Goal: Obtain resource: Download file/media

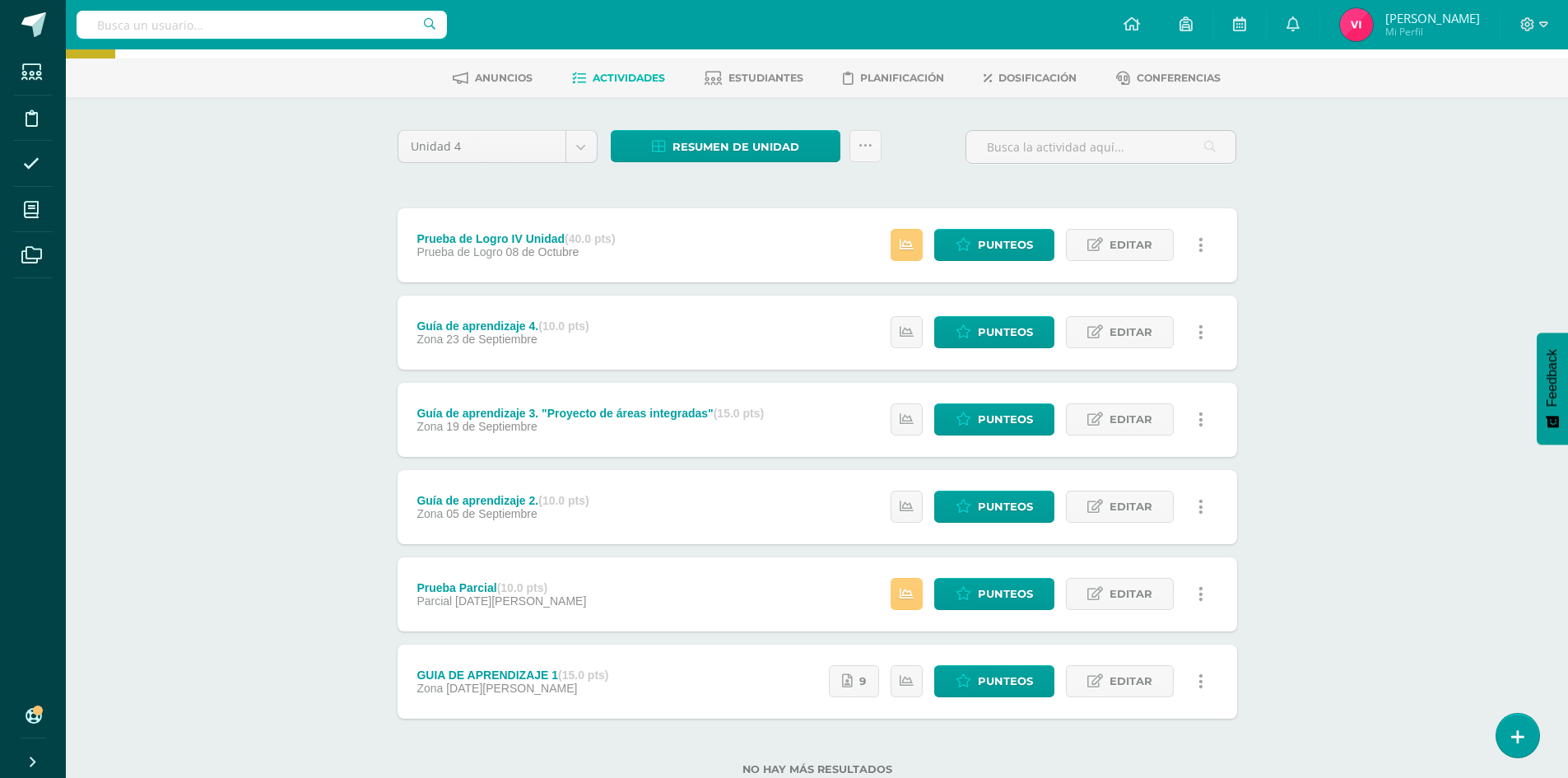
scroll to position [116, 0]
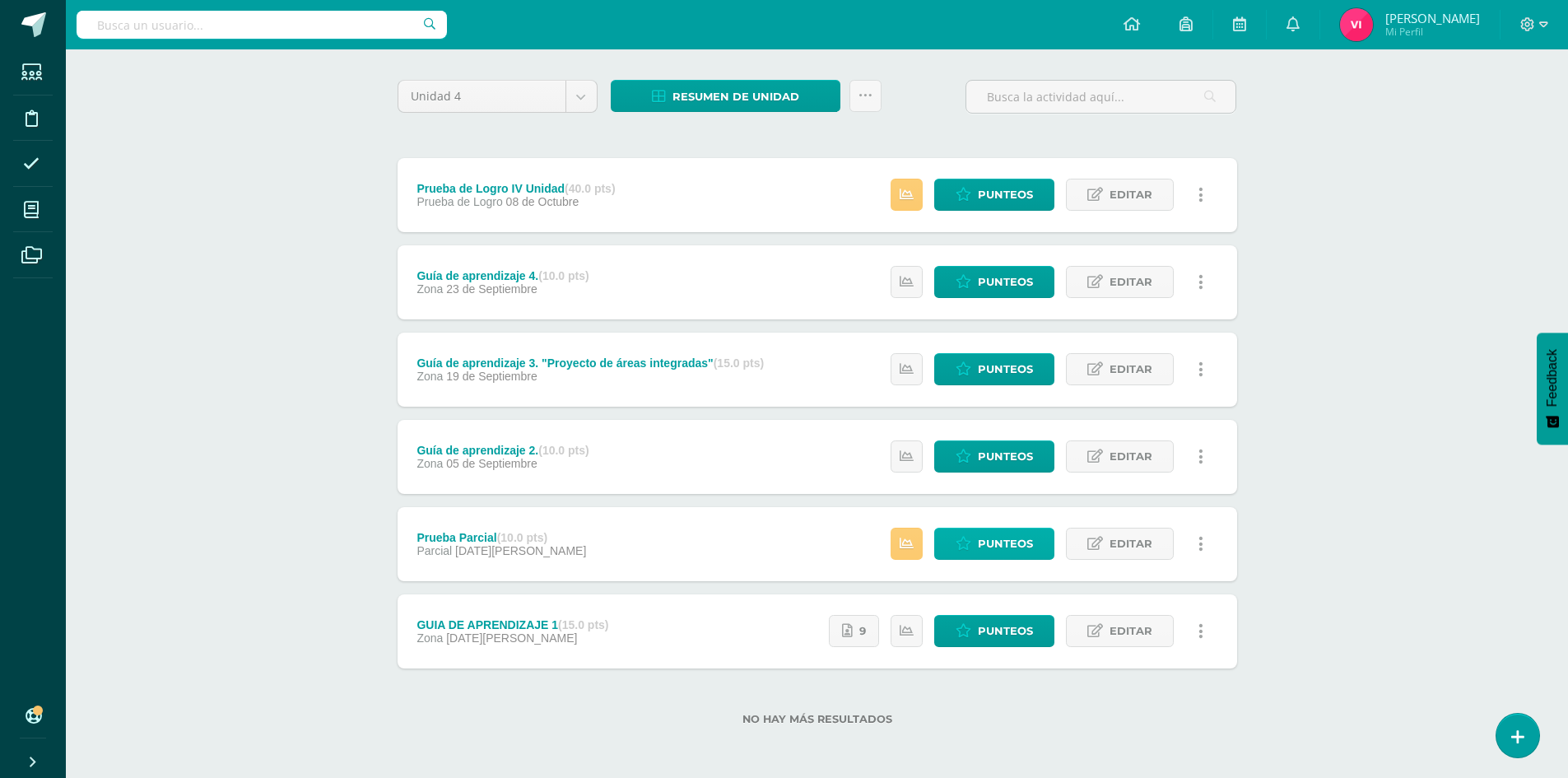
click at [949, 537] on link "Punteos" at bounding box center [993, 543] width 120 height 32
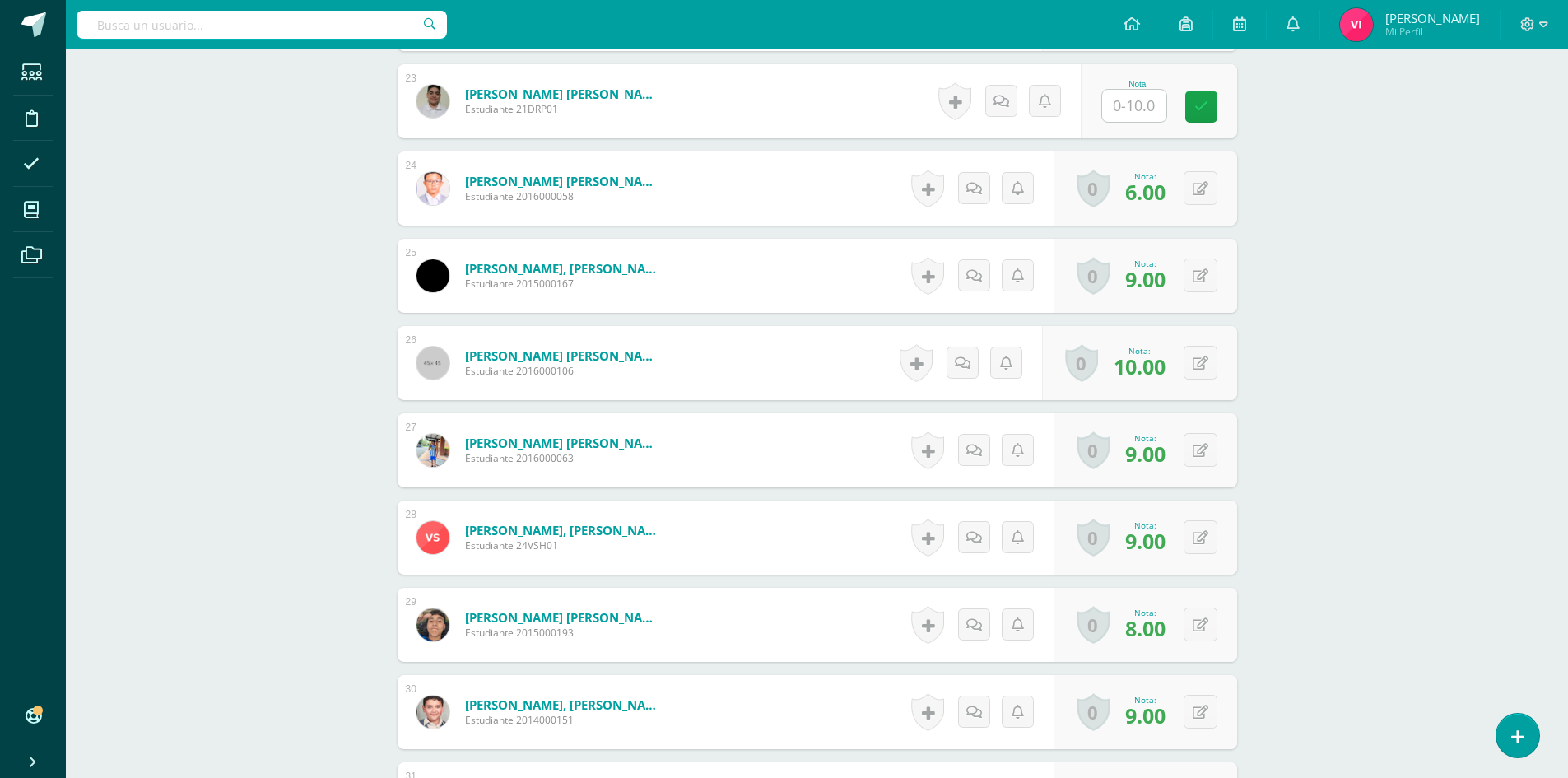
scroll to position [2179, 0]
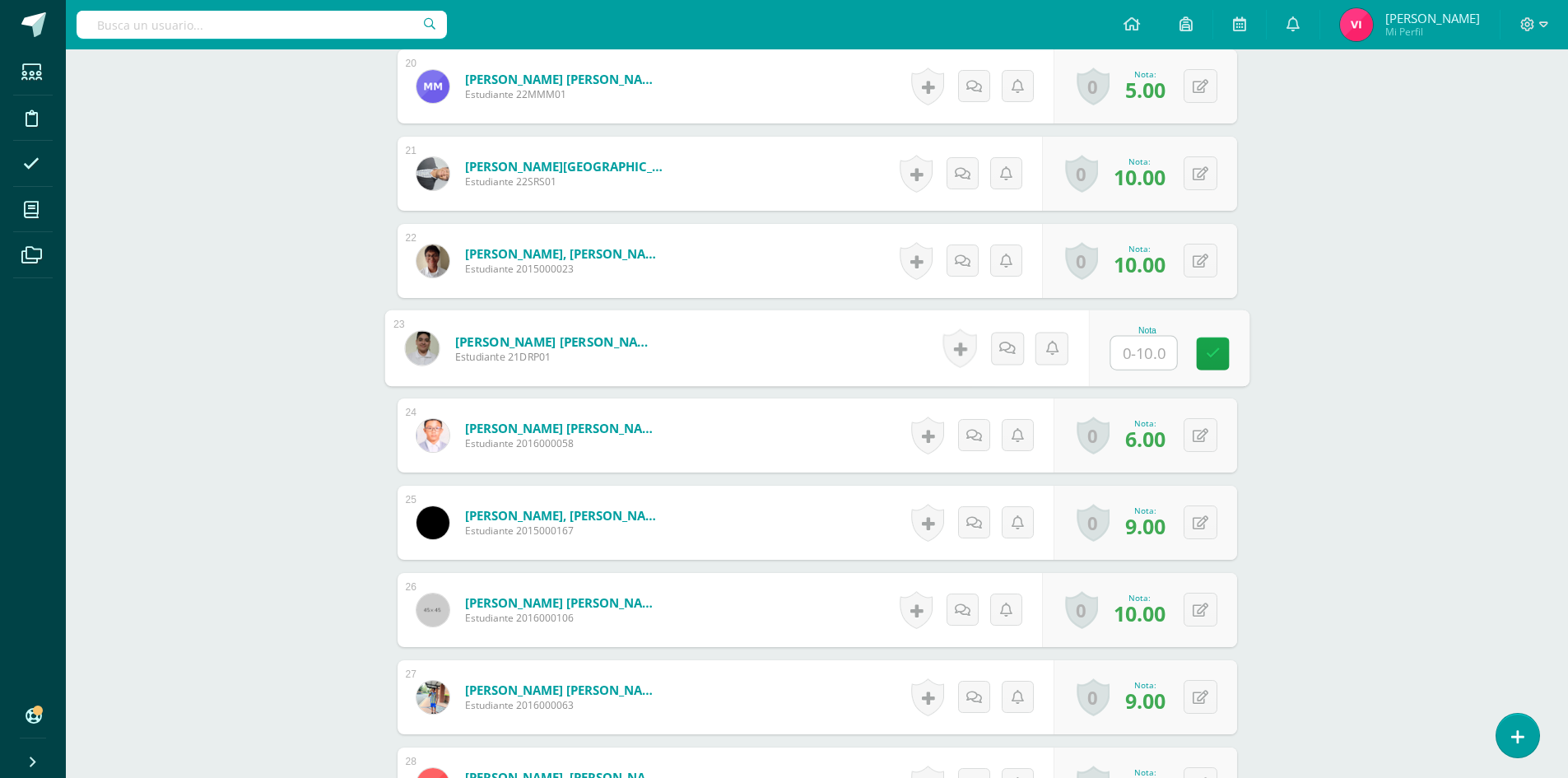
click at [1123, 357] on input "text" at bounding box center [1143, 353] width 66 height 33
type input "2"
click at [1225, 352] on link at bounding box center [1212, 354] width 33 height 33
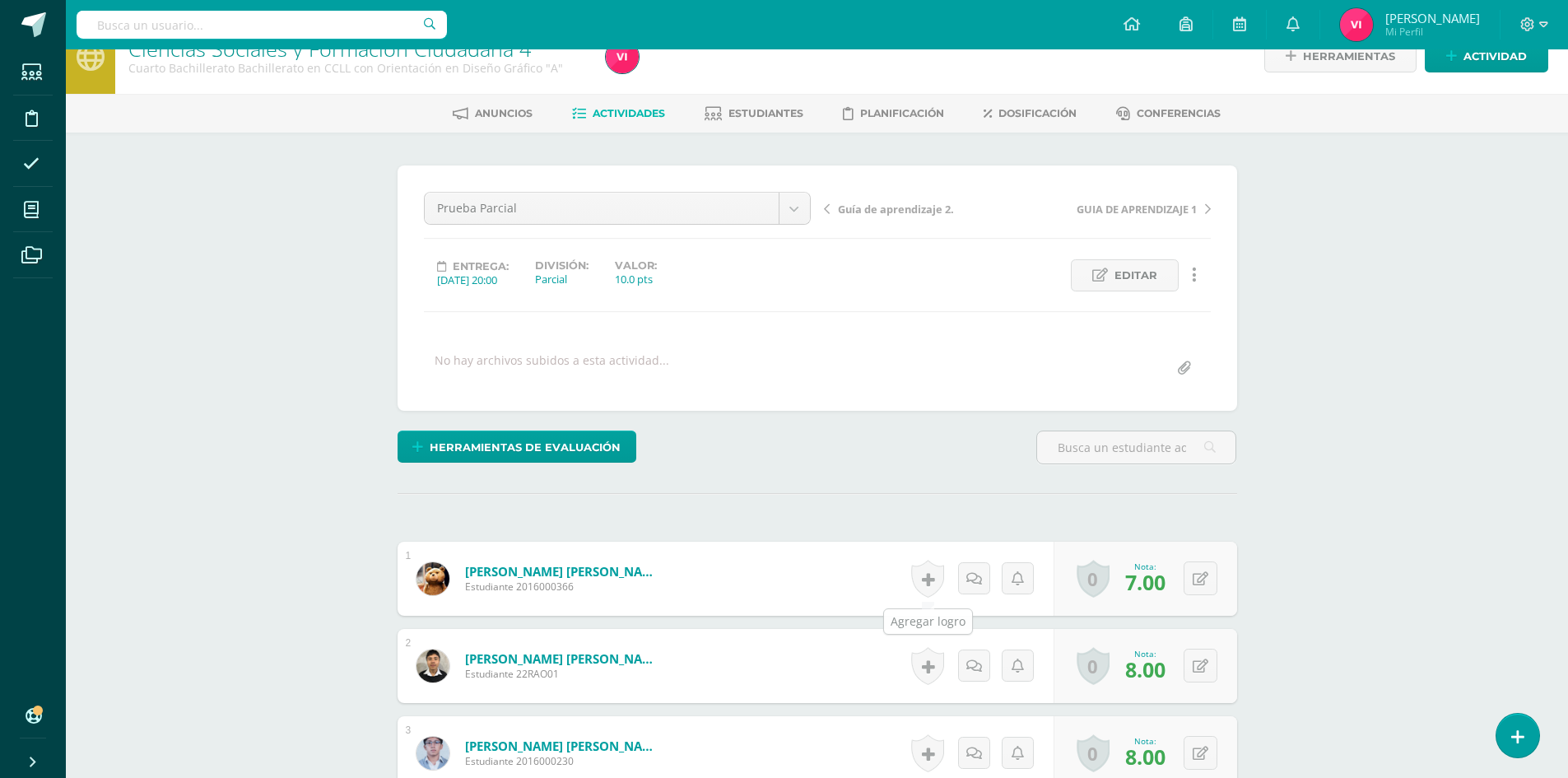
scroll to position [0, 0]
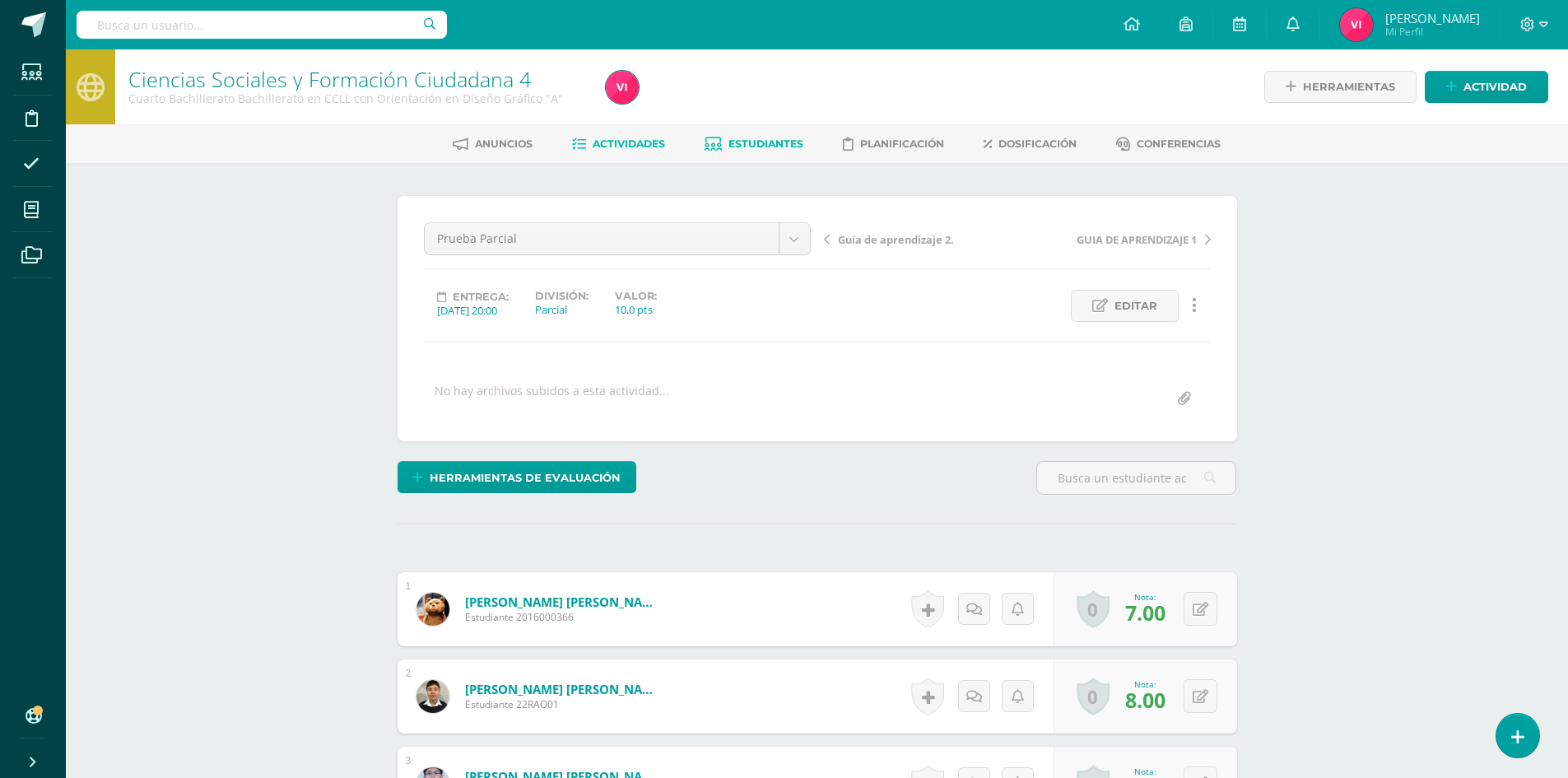
click at [795, 151] on link "Estudiantes" at bounding box center [754, 144] width 99 height 26
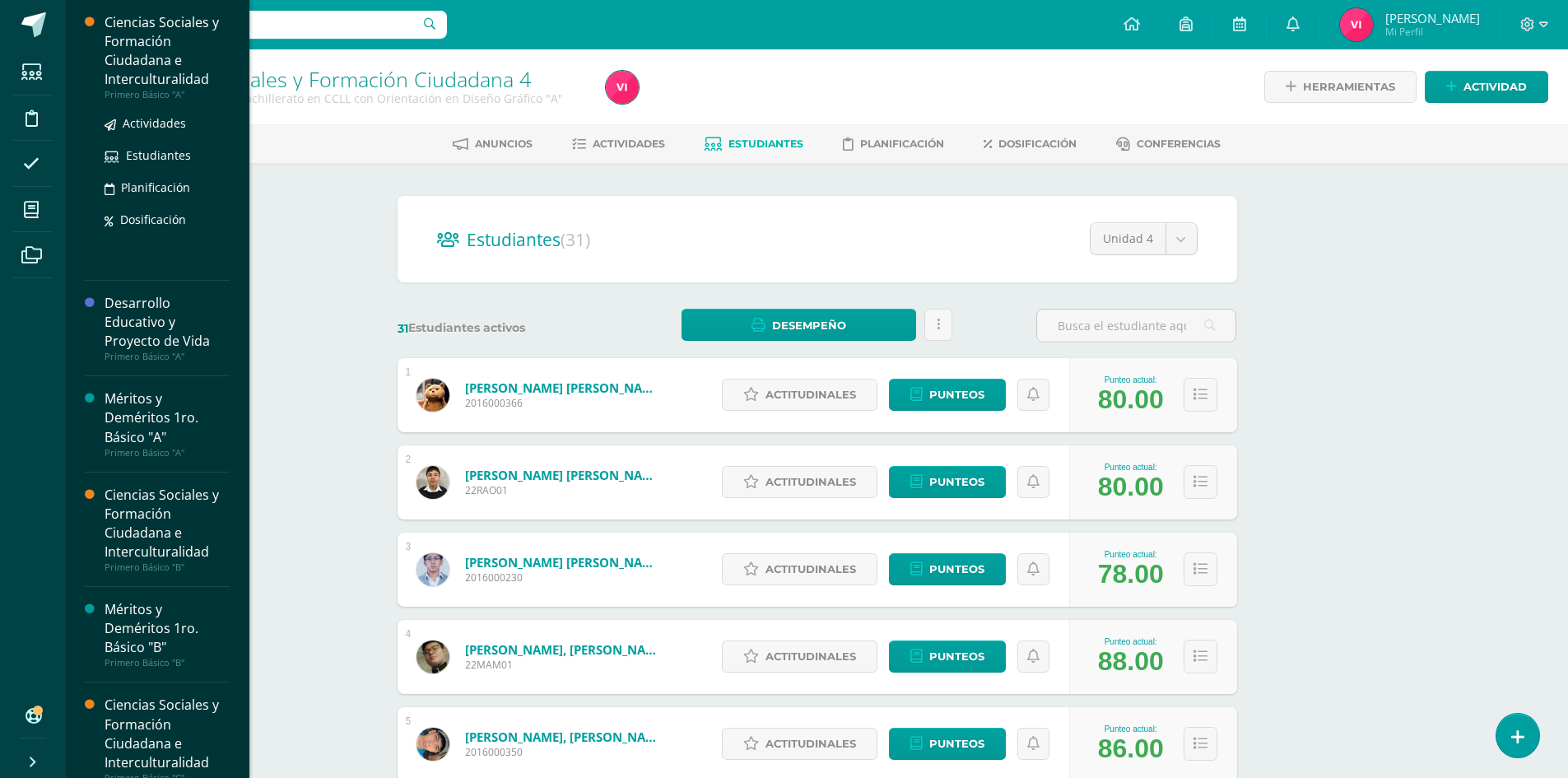
click at [128, 55] on div "Ciencias Sociales y Formación Ciudadana e Interculturalidad" at bounding box center [167, 51] width 125 height 75
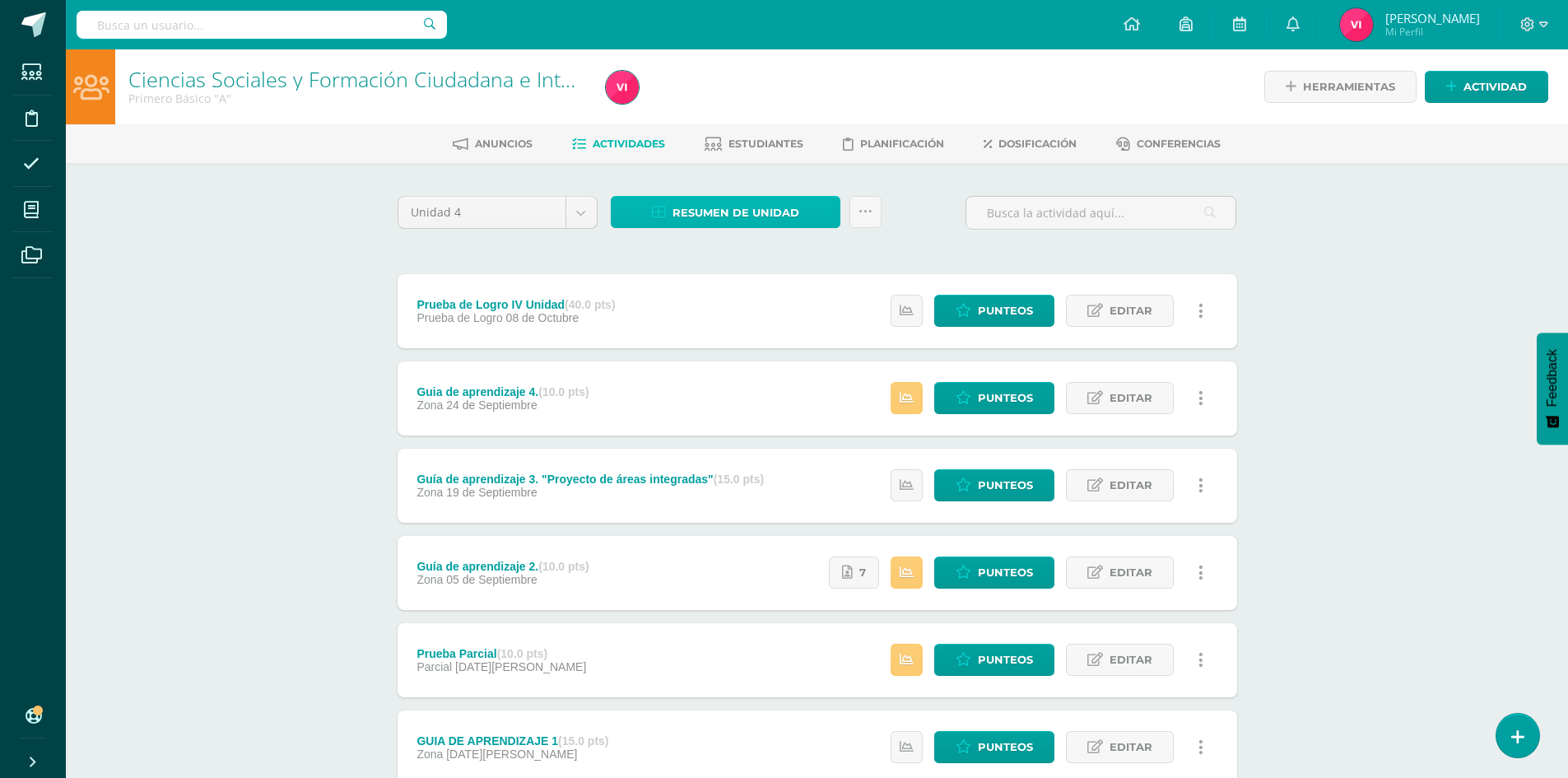
click at [760, 210] on span "Resumen de unidad" at bounding box center [736, 212] width 126 height 30
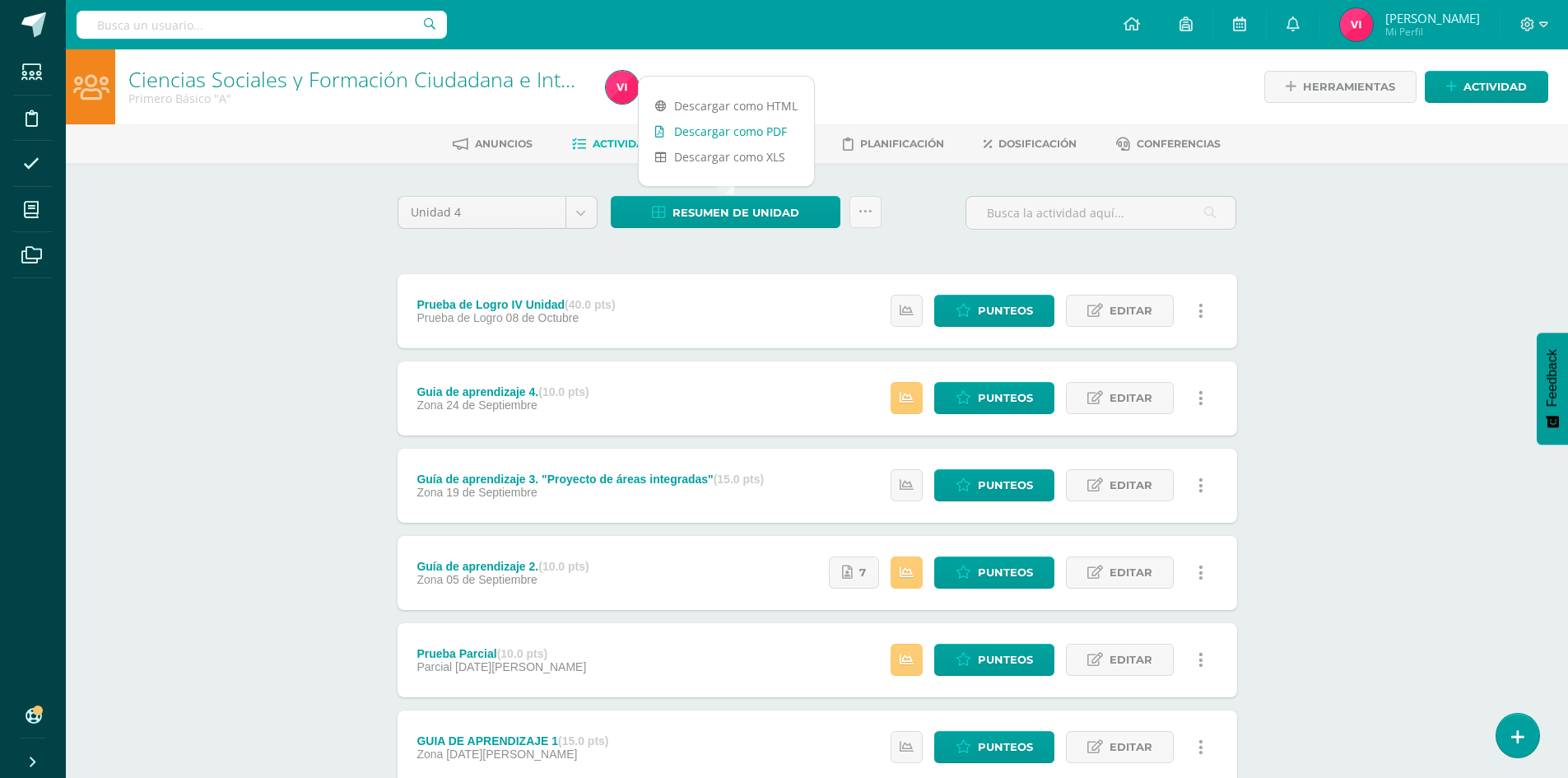
click at [778, 126] on link "Descargar como PDF" at bounding box center [726, 131] width 175 height 25
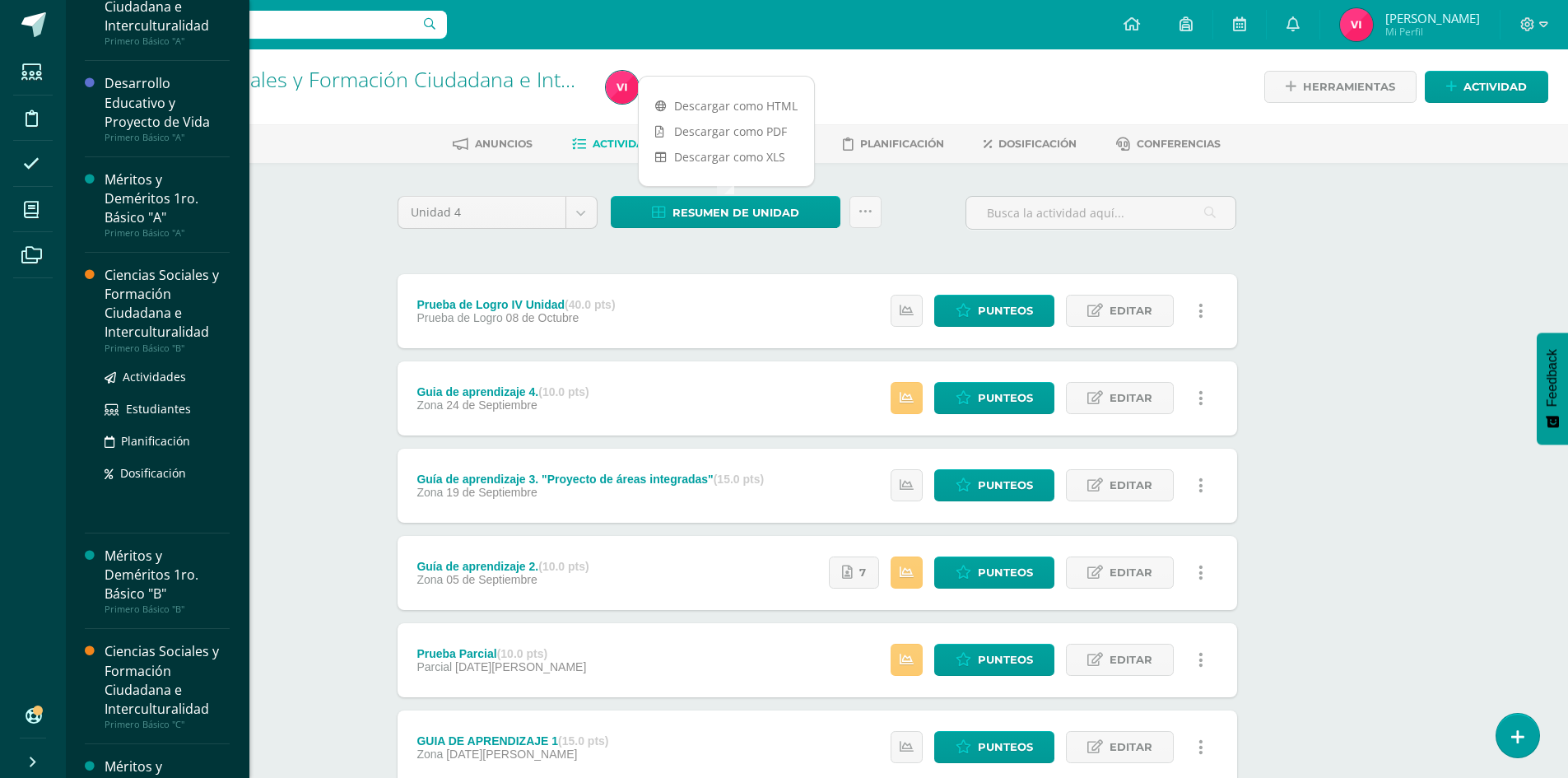
scroll to position [82, 0]
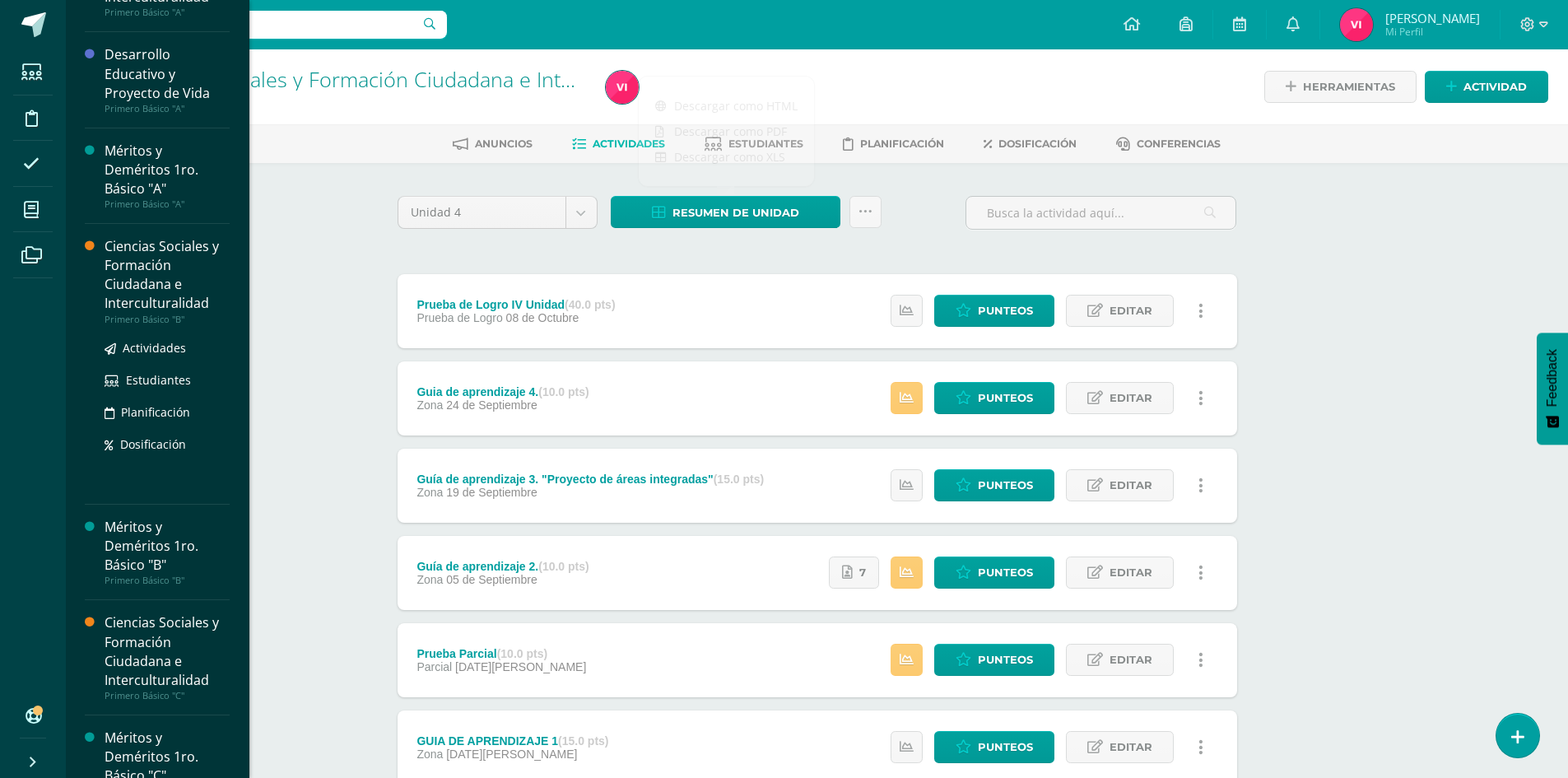
click at [148, 263] on div "Ciencias Sociales y Formación Ciudadana e Interculturalidad" at bounding box center [167, 274] width 125 height 75
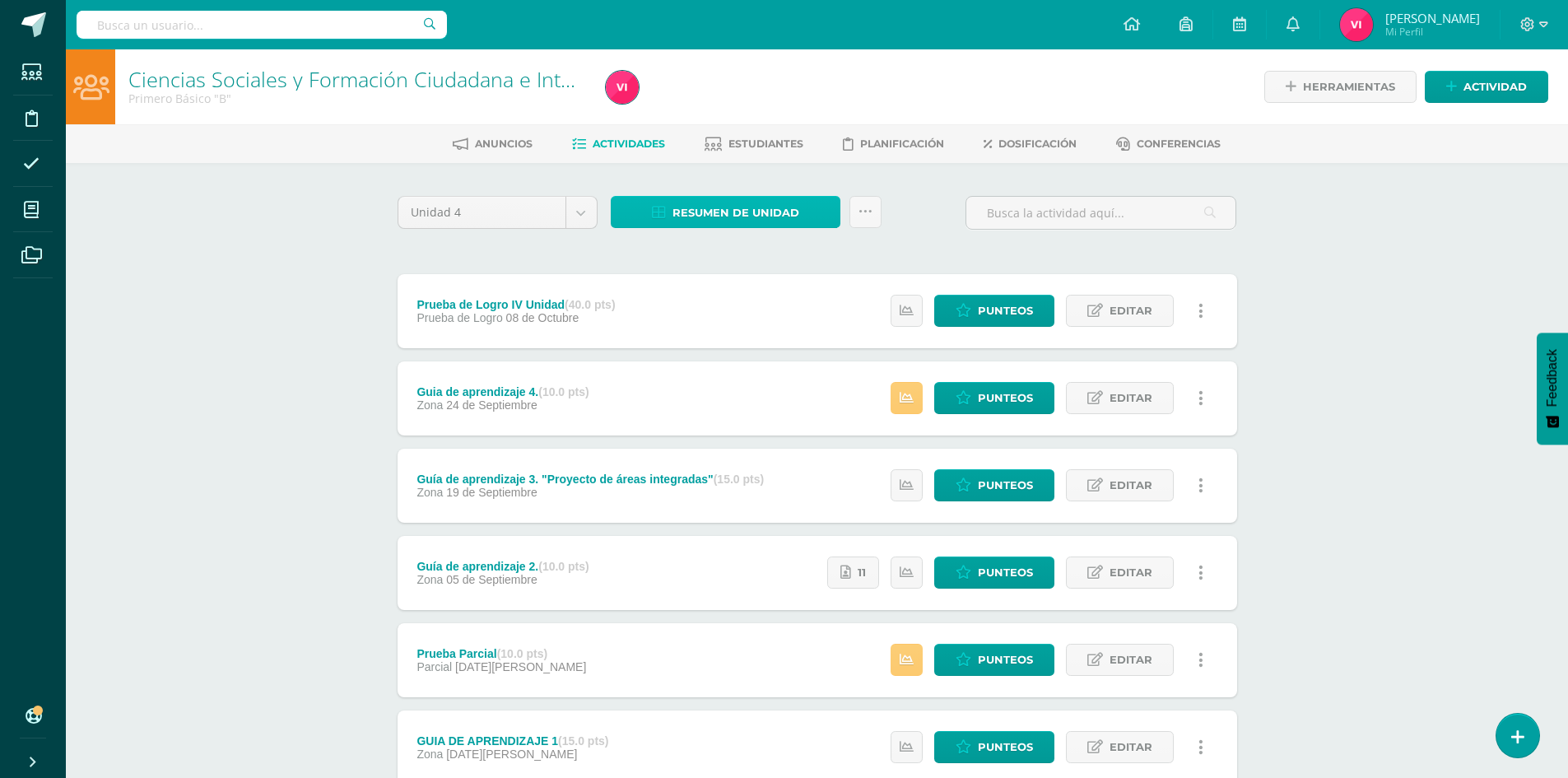
click at [792, 199] on span "Resumen de unidad" at bounding box center [736, 212] width 126 height 30
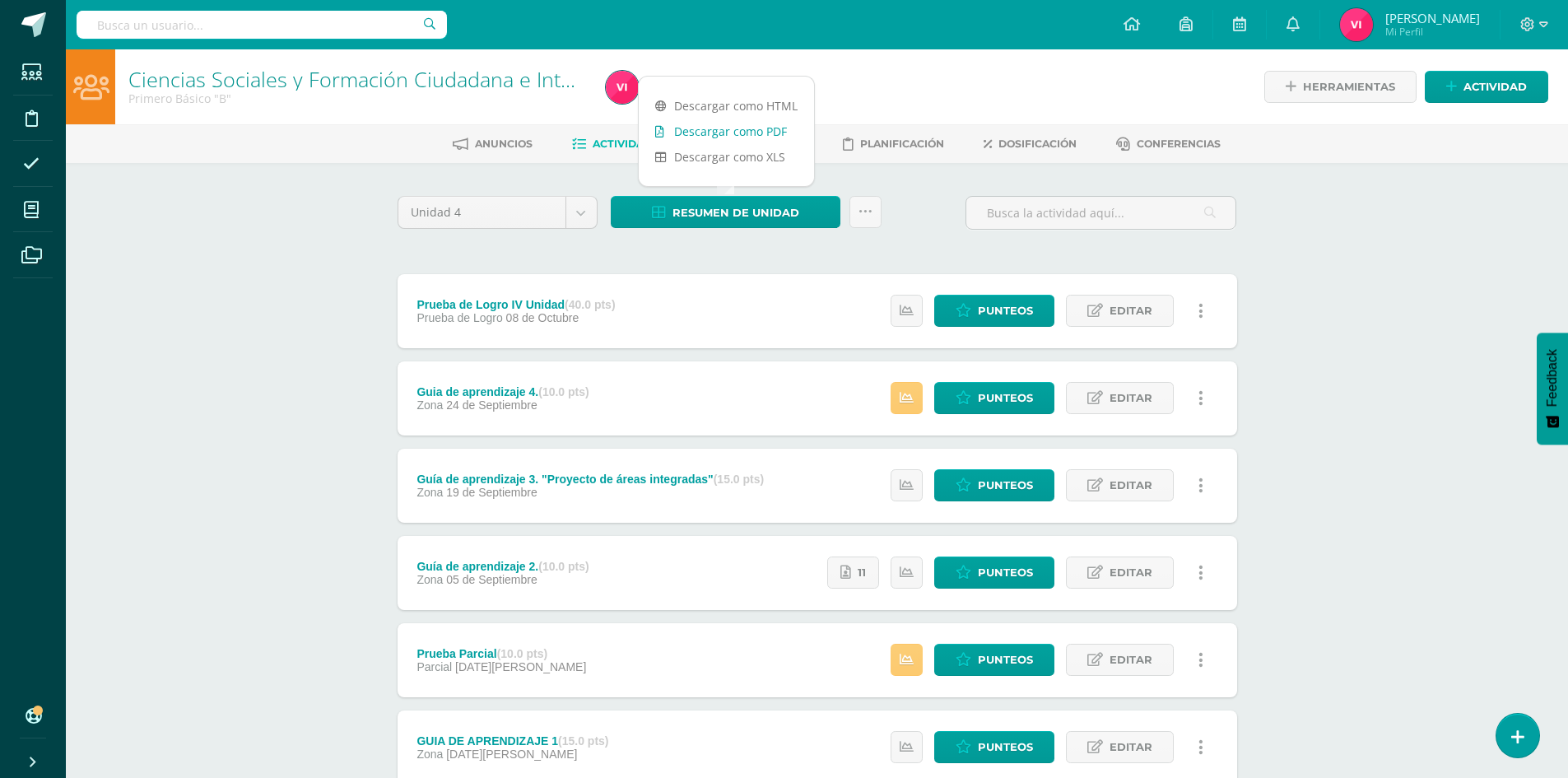
click at [760, 128] on link "Descargar como PDF" at bounding box center [726, 131] width 175 height 25
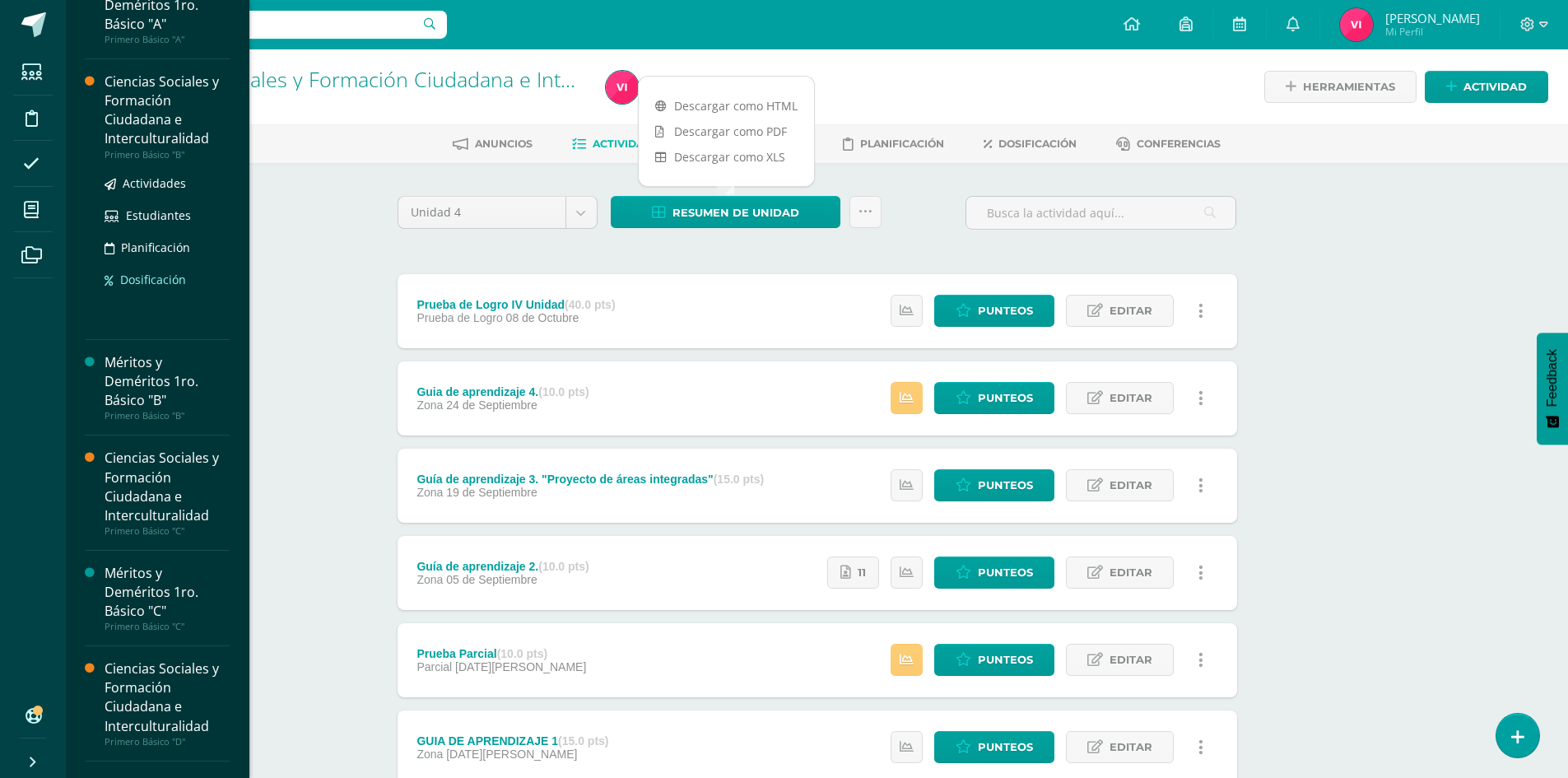
scroll to position [481, 0]
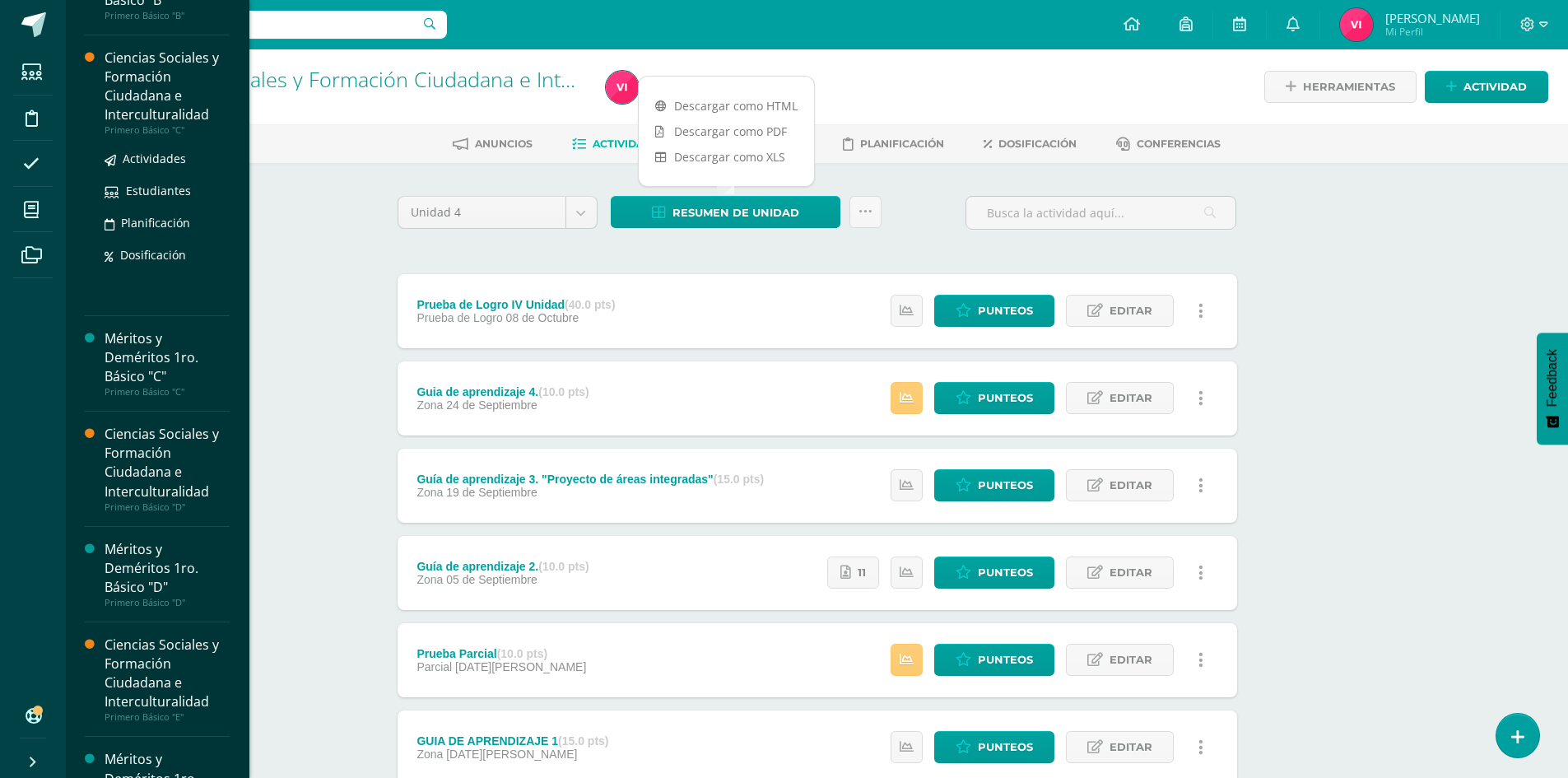
click at [131, 108] on div "Ciencias Sociales y Formación Ciudadana e Interculturalidad" at bounding box center [167, 86] width 125 height 75
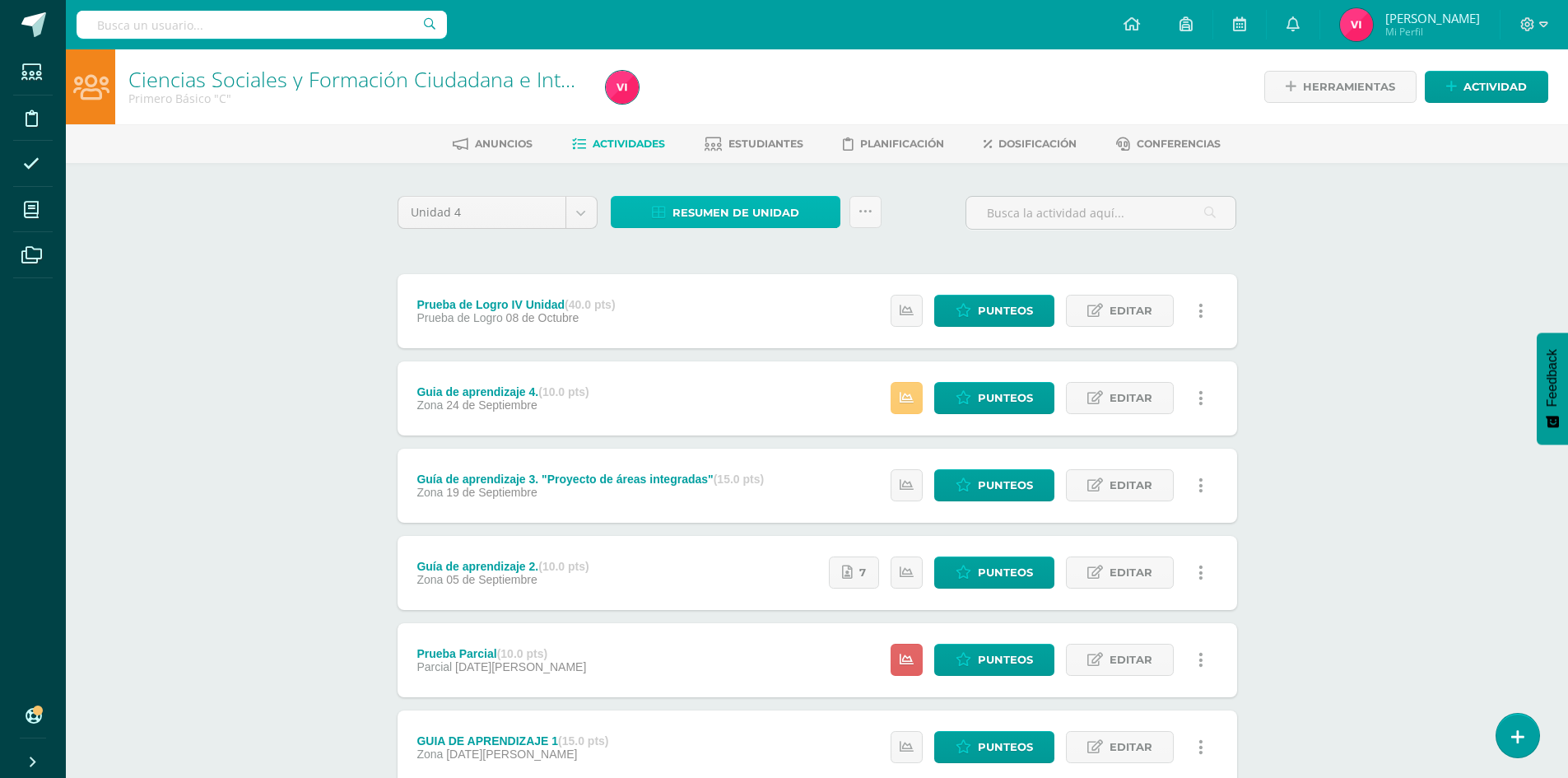
click at [688, 217] on span "Resumen de unidad" at bounding box center [736, 212] width 126 height 30
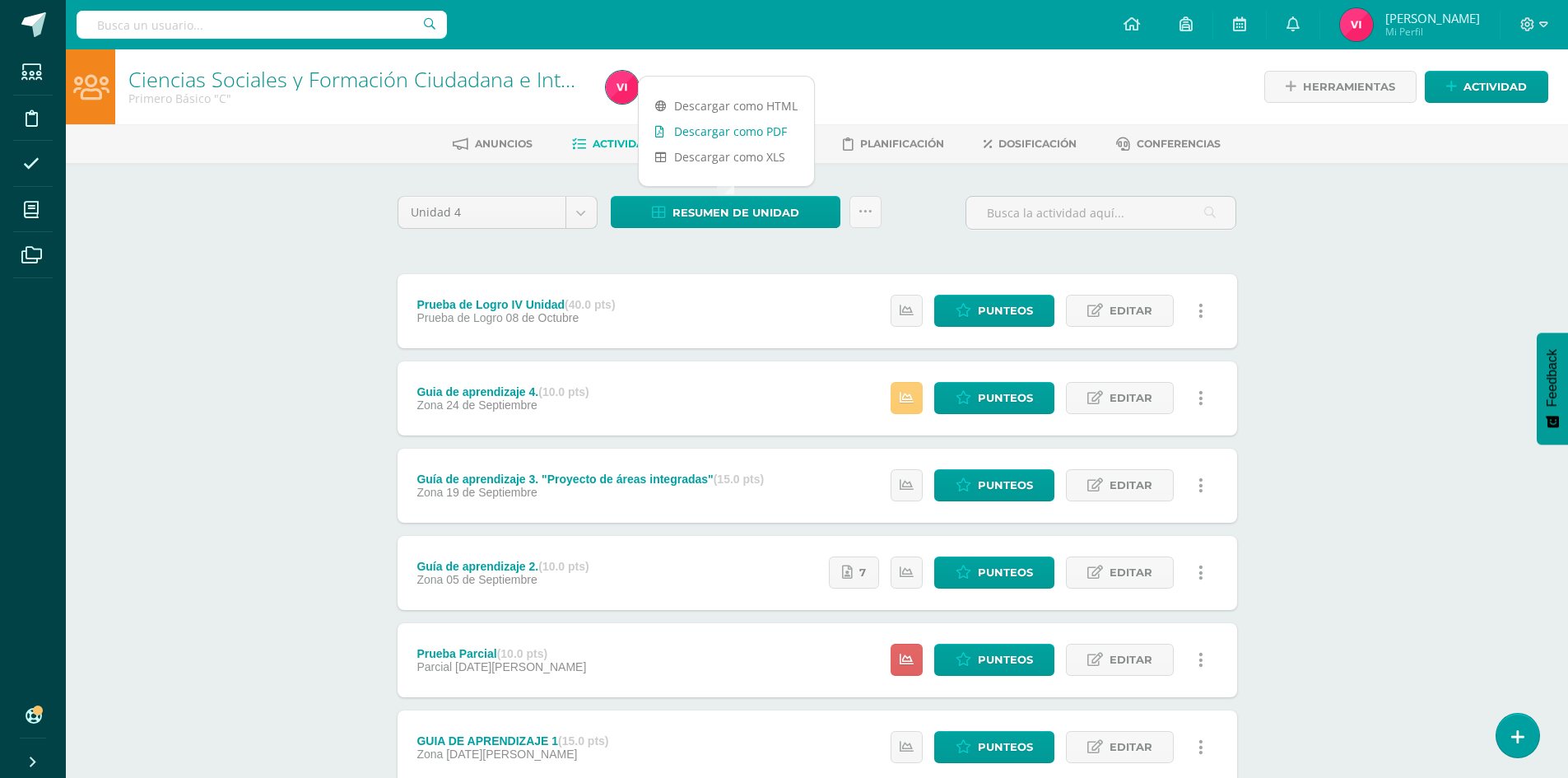
click at [710, 132] on link "Descargar como PDF" at bounding box center [726, 131] width 175 height 25
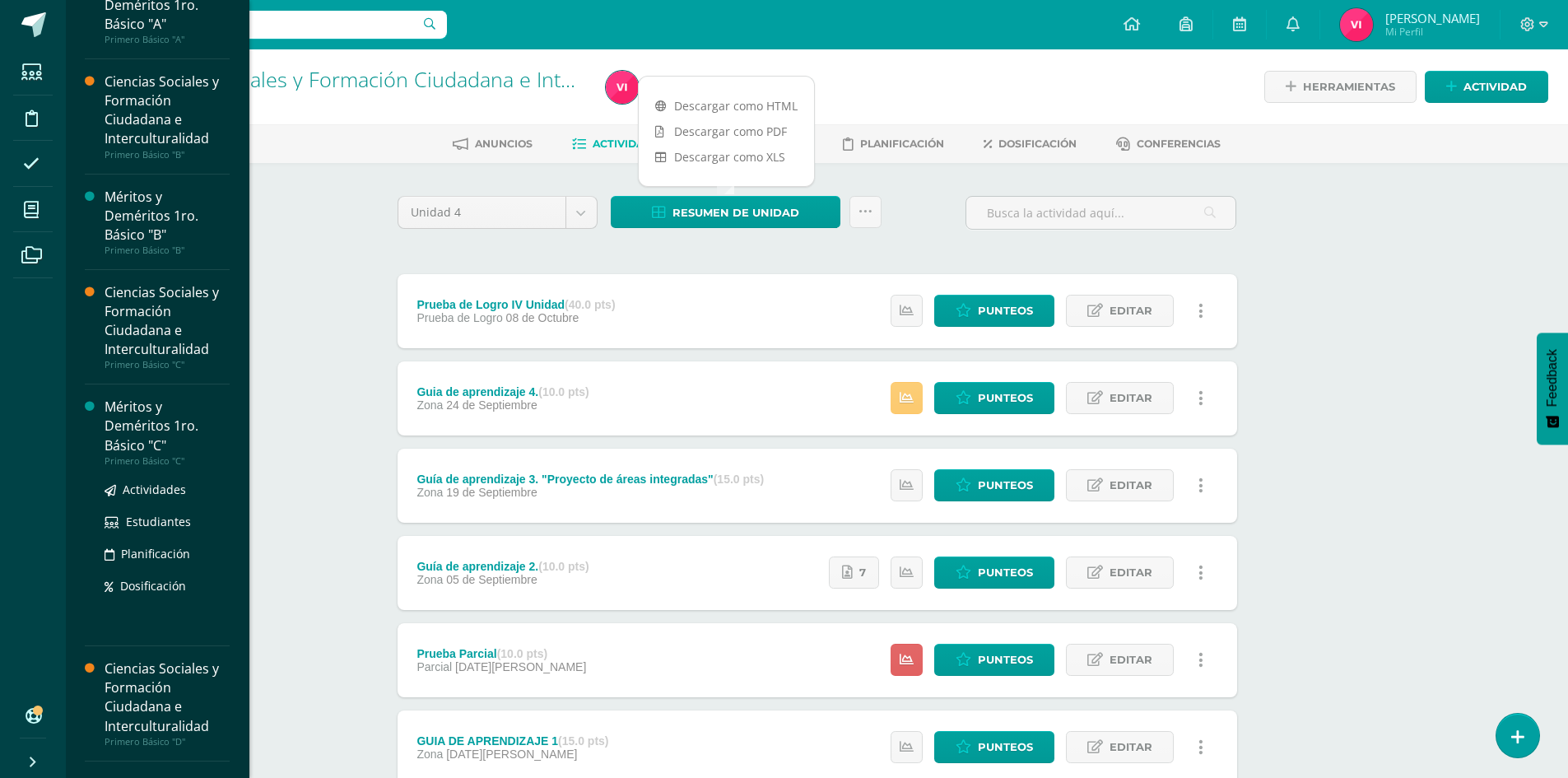
scroll to position [494, 0]
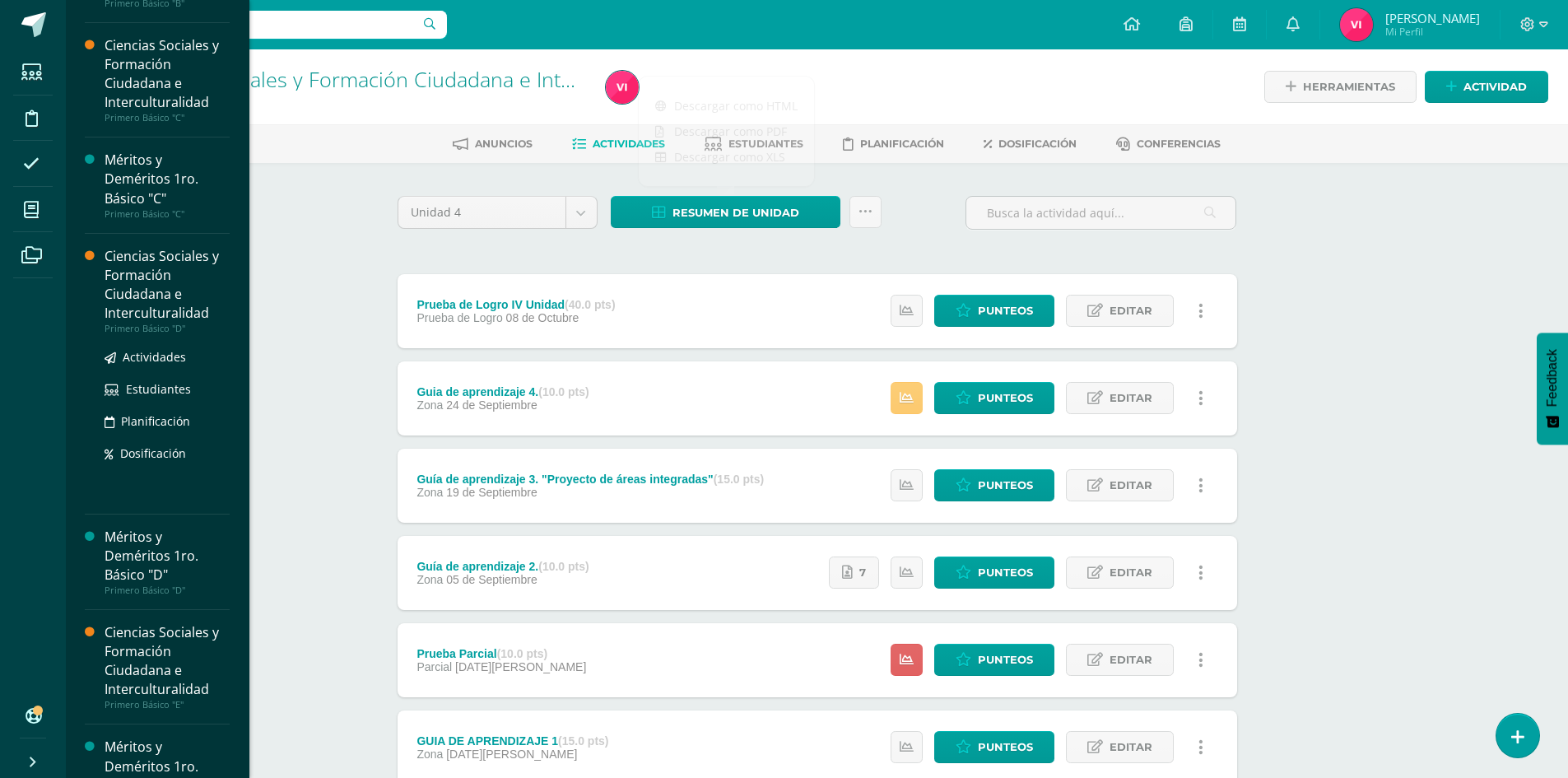
click at [148, 275] on div "Ciencias Sociales y Formación Ciudadana e Interculturalidad" at bounding box center [167, 285] width 125 height 75
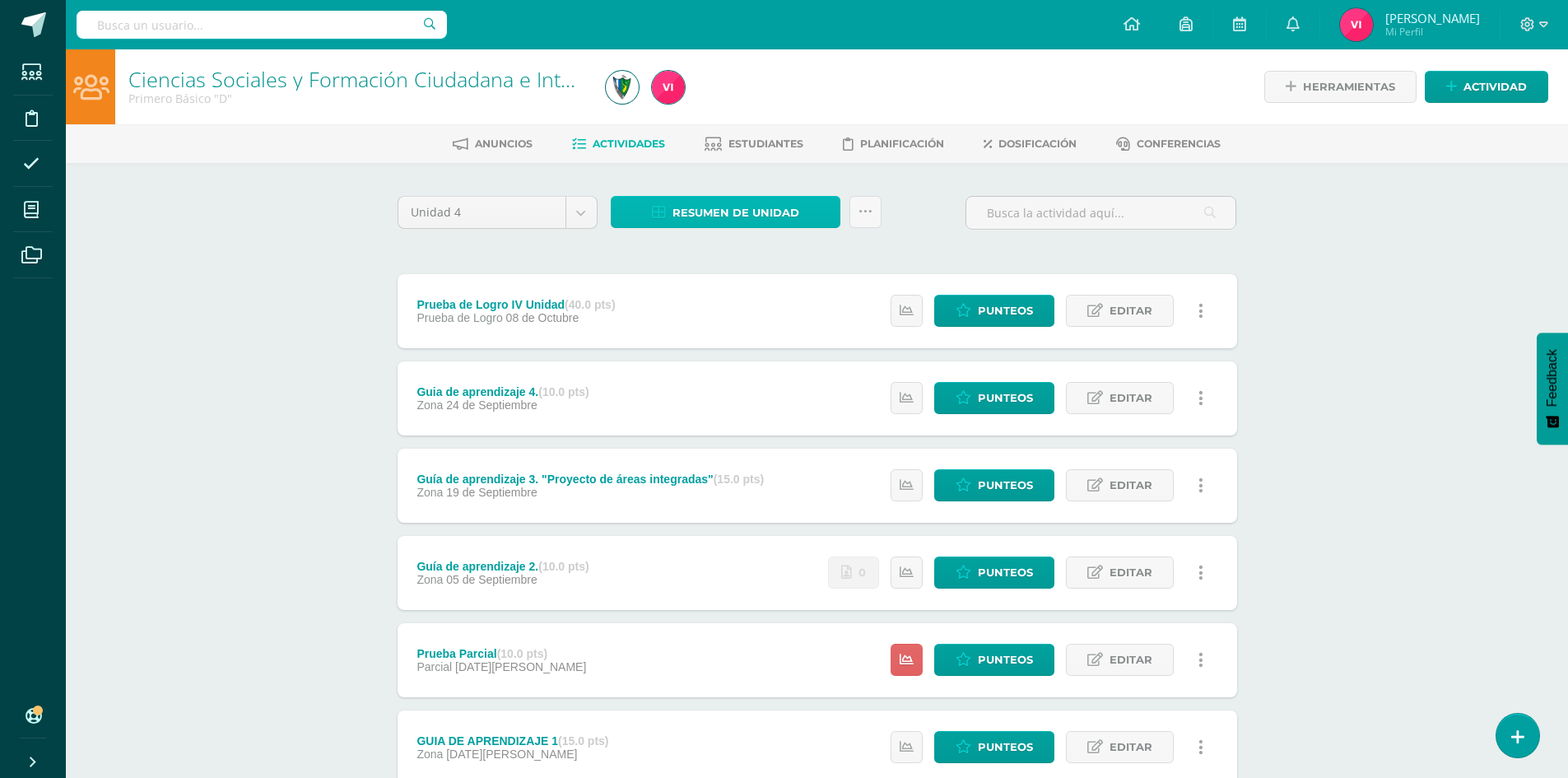
click at [805, 206] on link "Resumen de unidad" at bounding box center [725, 212] width 229 height 32
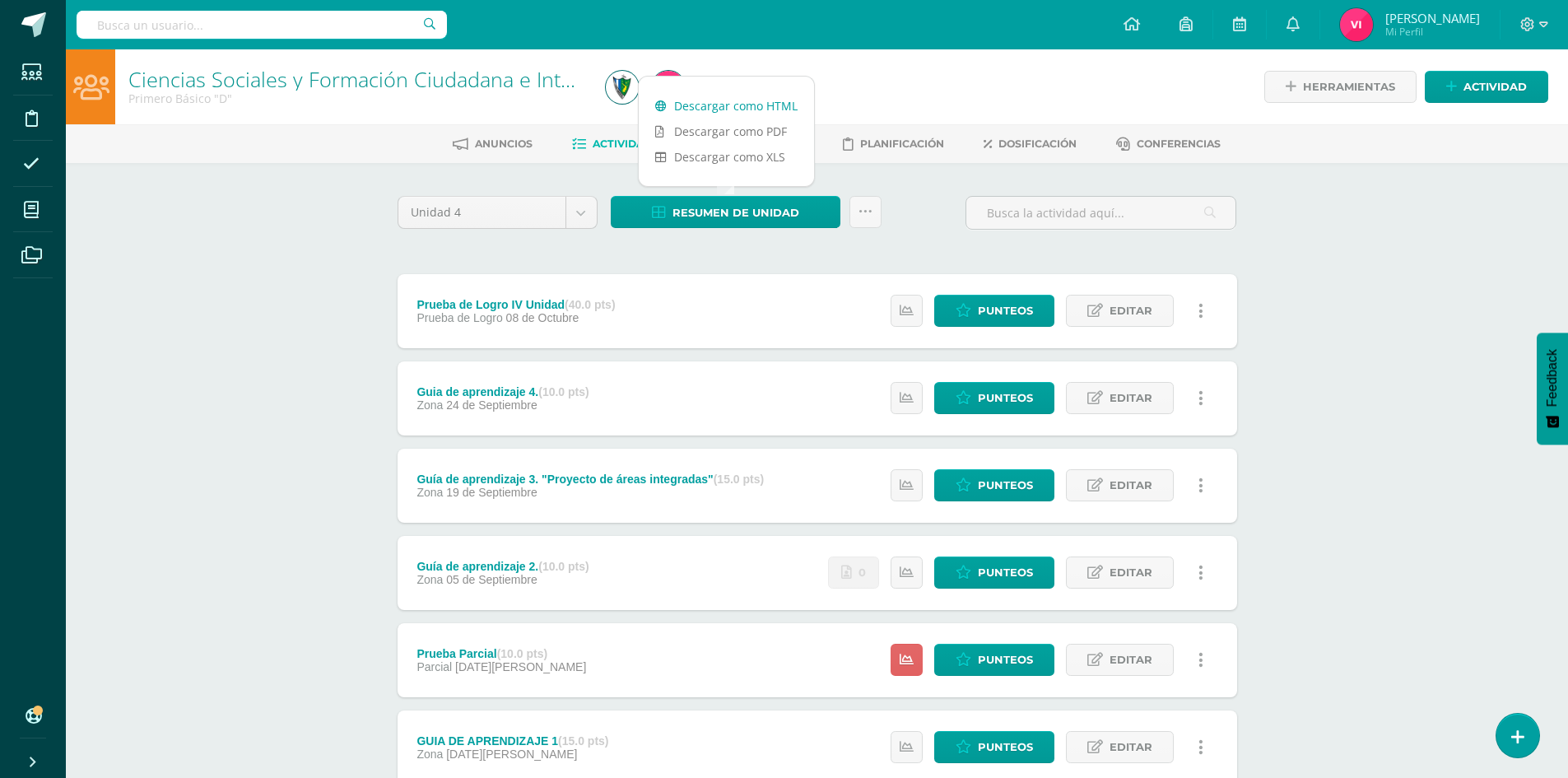
drag, startPoint x: 790, startPoint y: 120, endPoint x: 781, endPoint y: 108, distance: 15.0
click at [789, 119] on link "Descargar como PDF" at bounding box center [726, 131] width 175 height 25
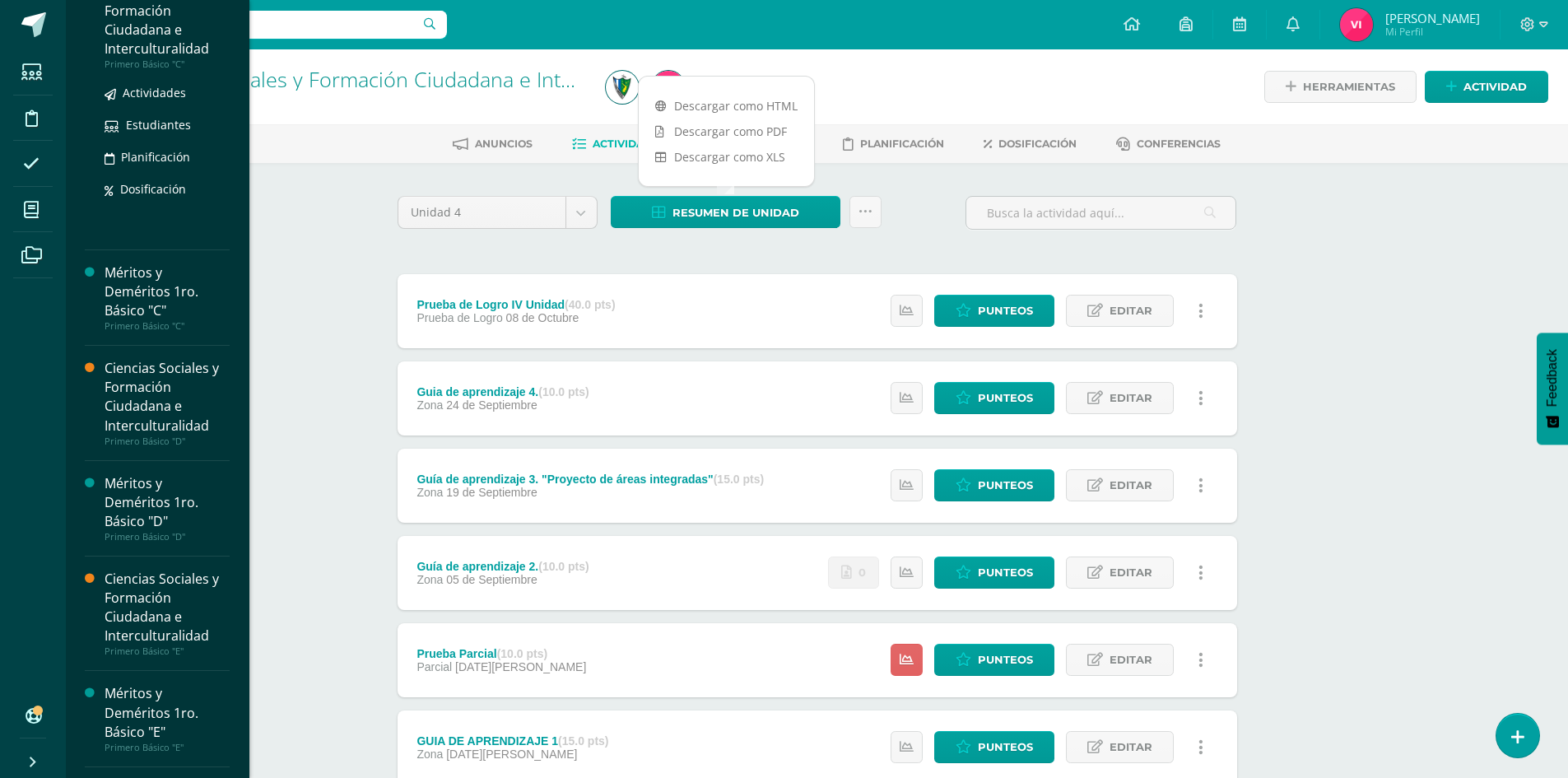
scroll to position [576, 0]
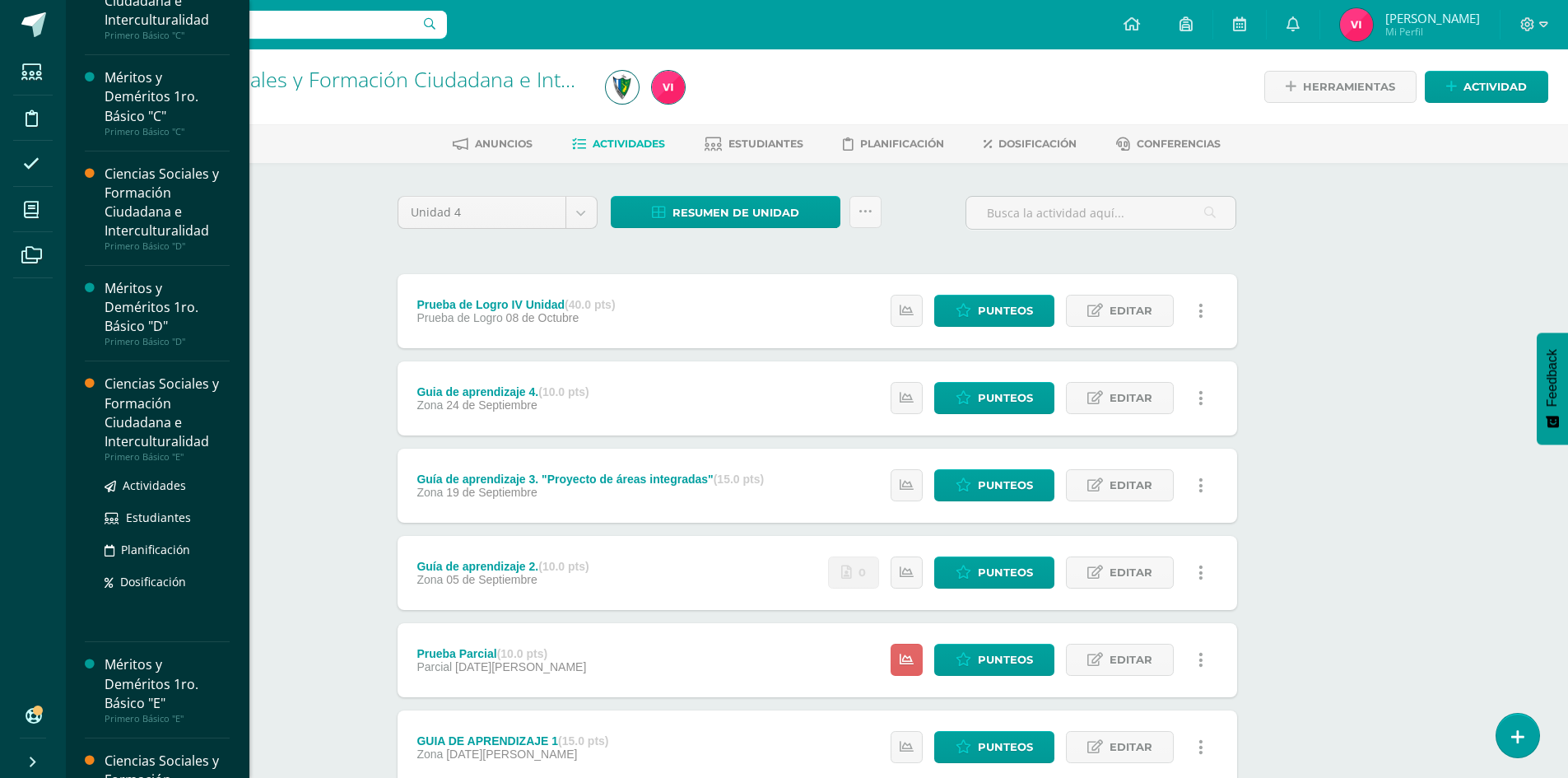
click at [155, 400] on div "Ciencias Sociales y Formación Ciudadana e Interculturalidad" at bounding box center [167, 412] width 125 height 75
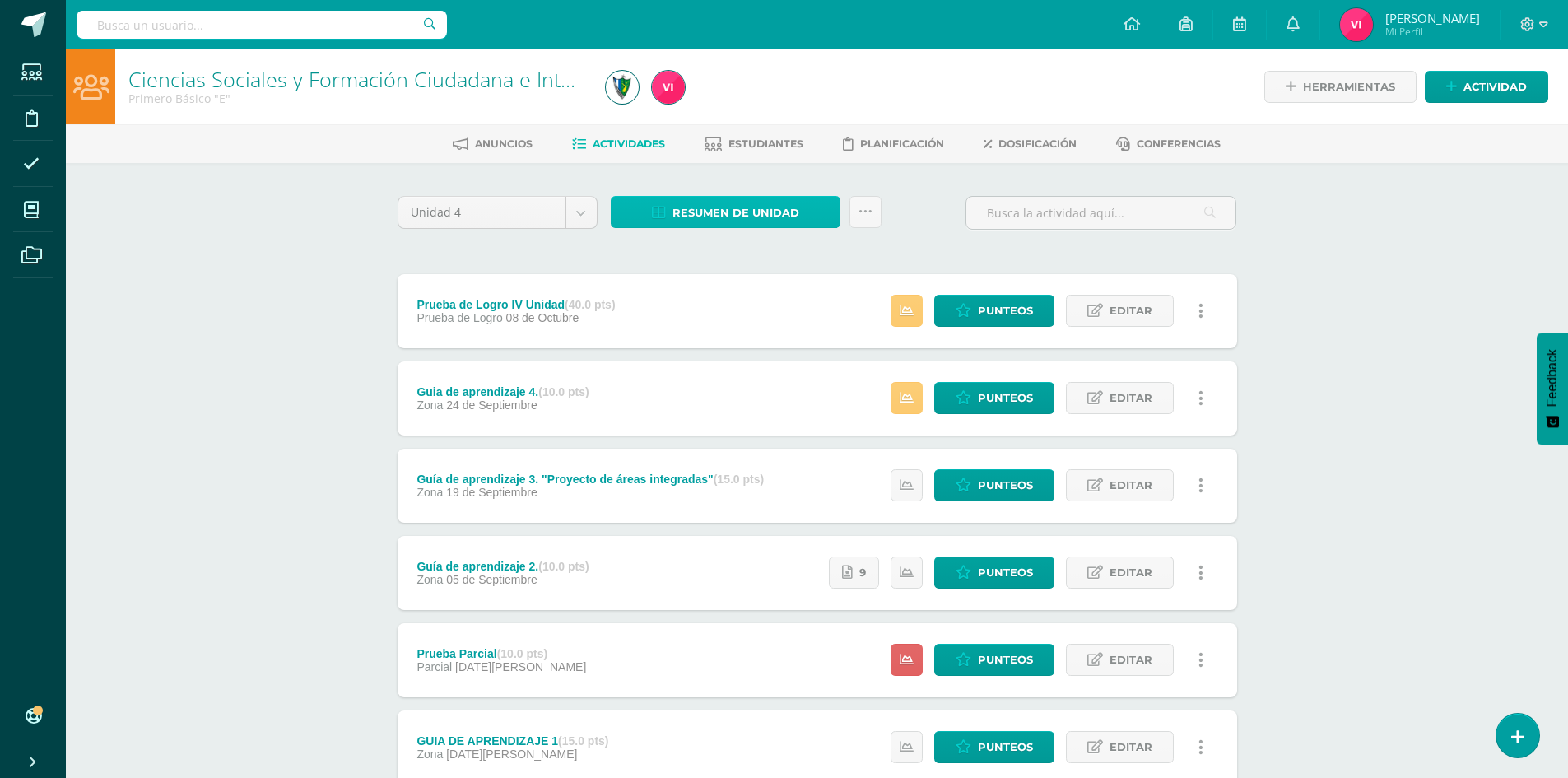
click at [730, 219] on span "Resumen de unidad" at bounding box center [736, 212] width 126 height 30
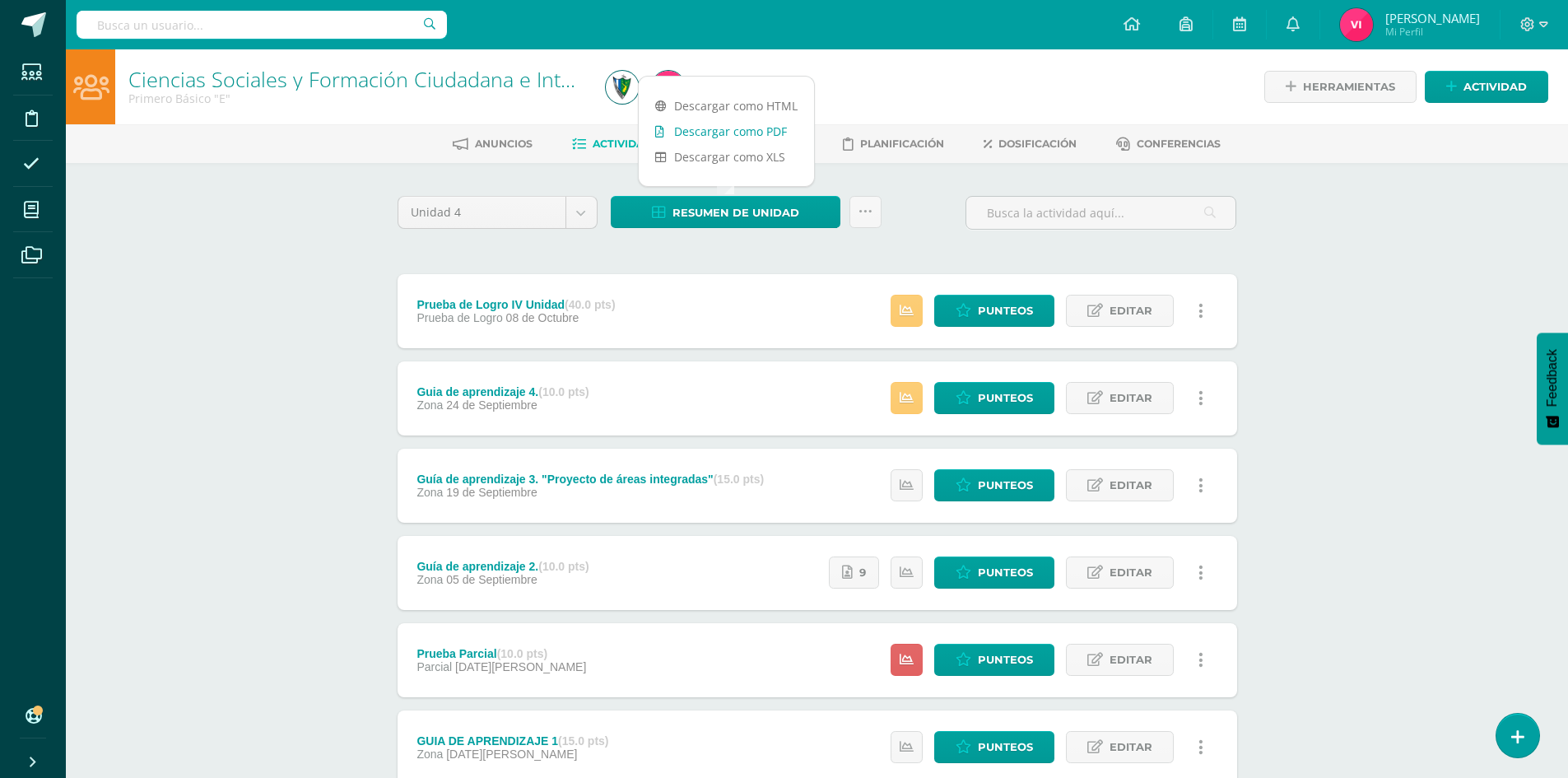
click at [729, 137] on link "Descargar como PDF" at bounding box center [726, 131] width 175 height 25
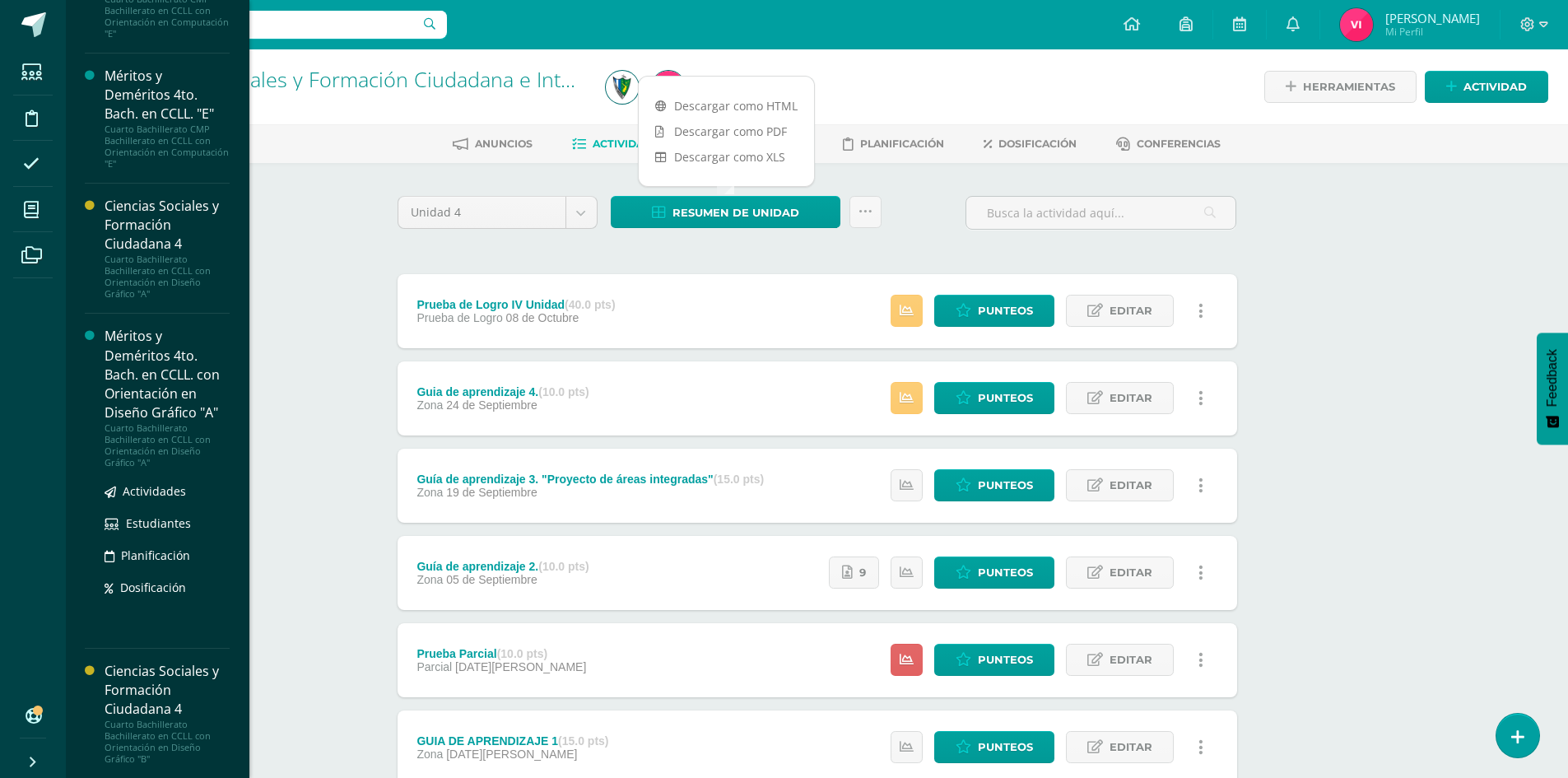
scroll to position [1760, 0]
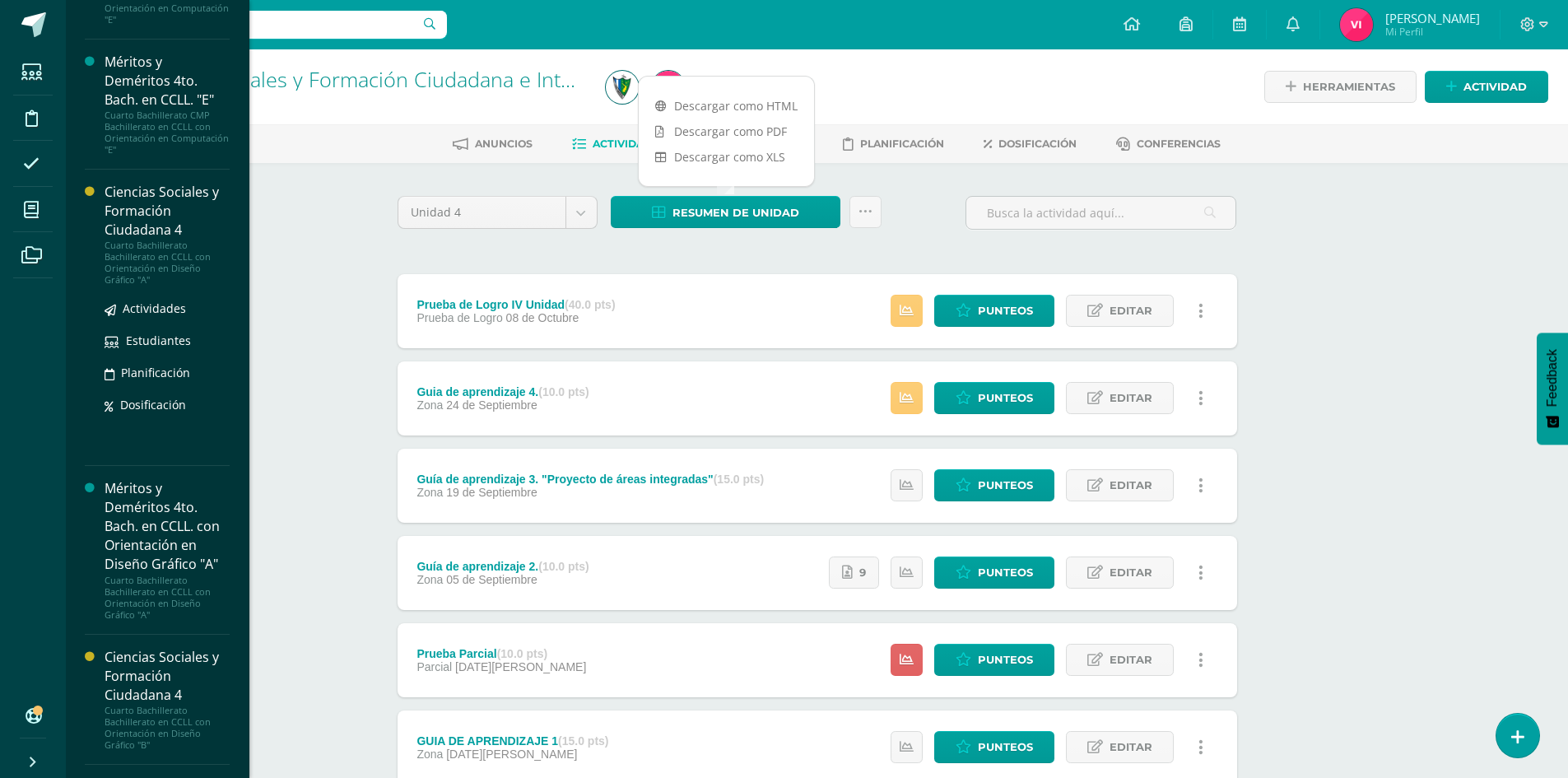
click at [158, 207] on div "Ciencias Sociales y Formación Ciudadana 4" at bounding box center [167, 211] width 125 height 57
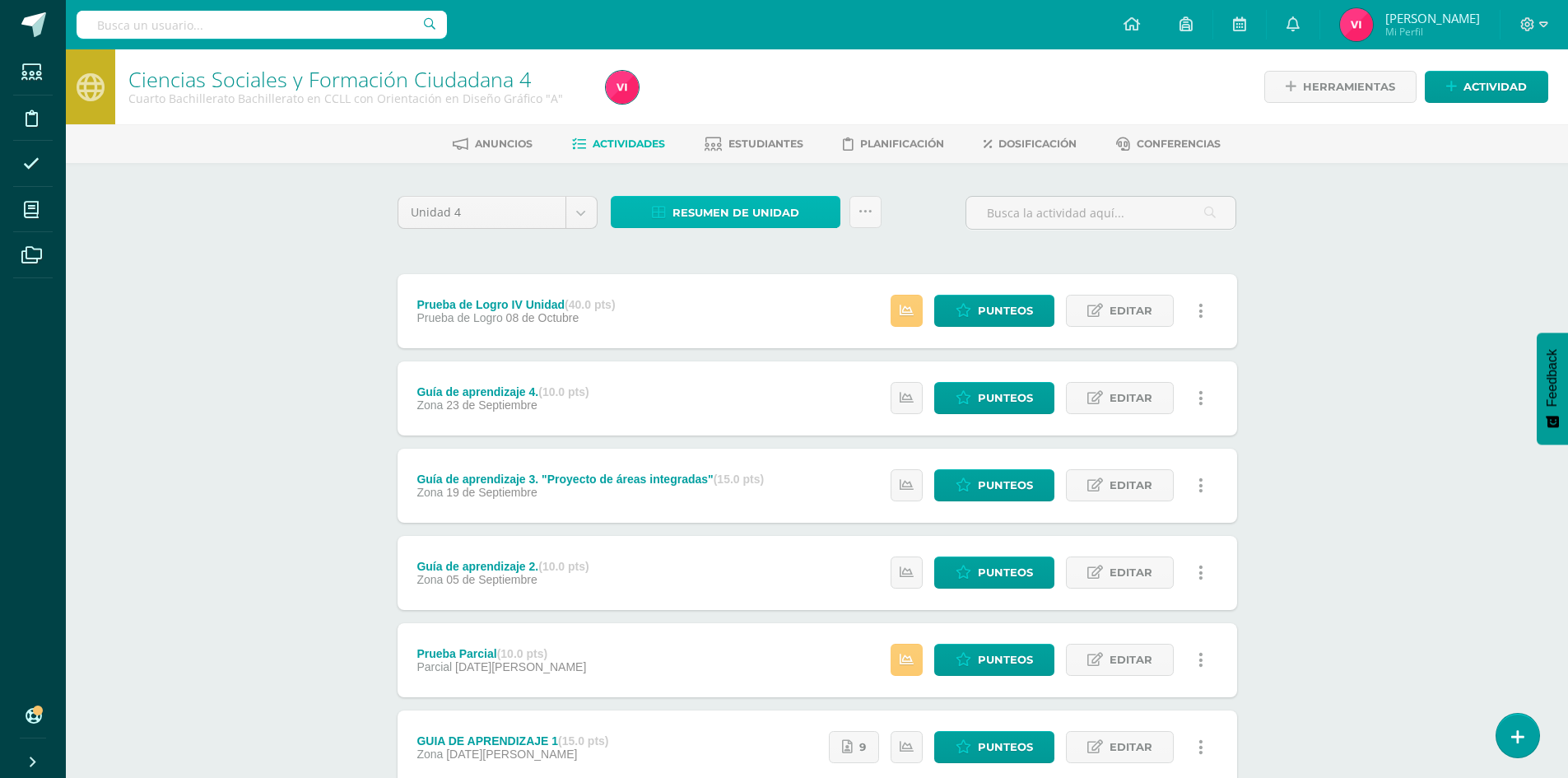
click at [798, 215] on span "Resumen de unidad" at bounding box center [736, 212] width 126 height 30
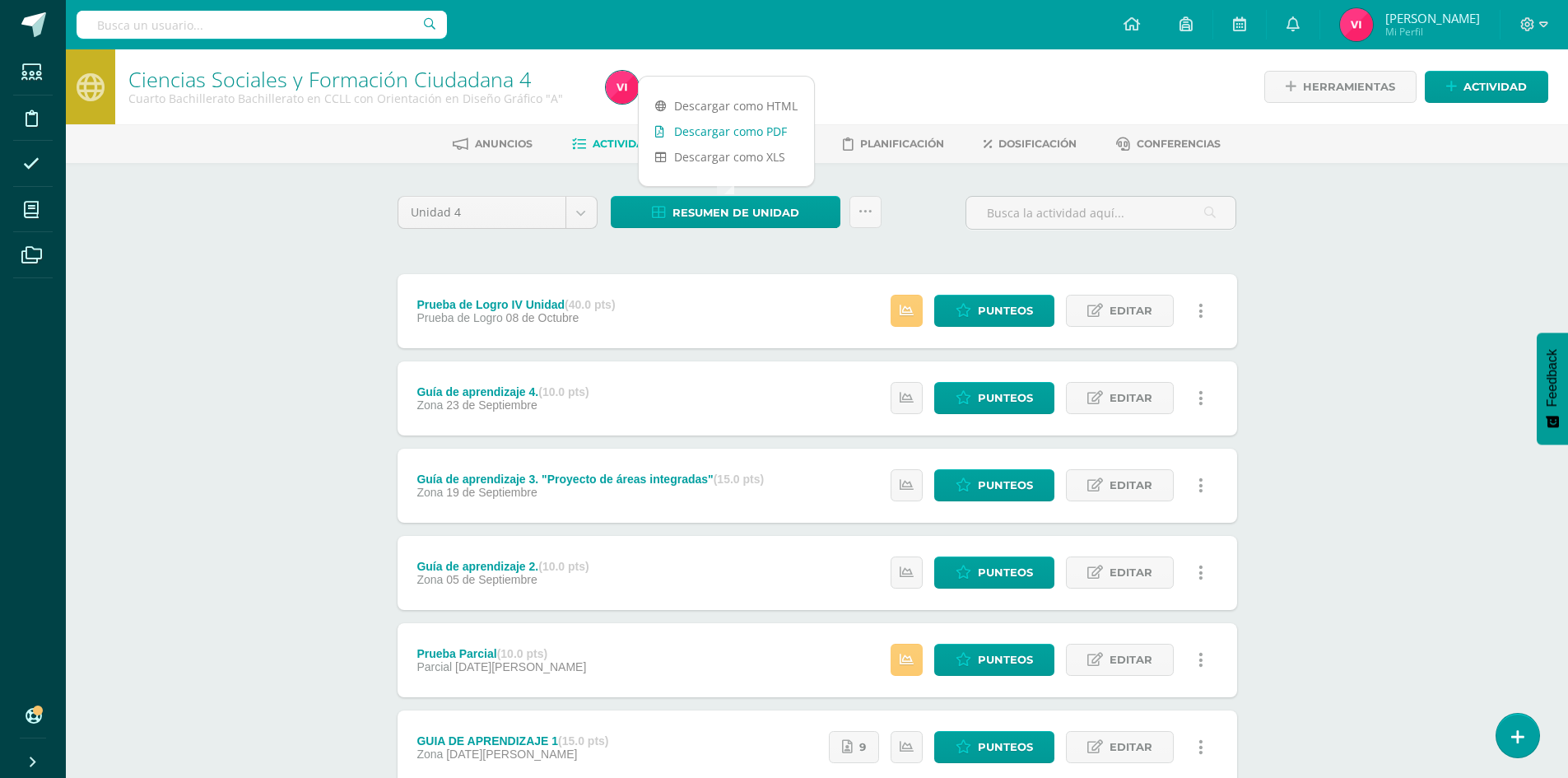
click at [754, 129] on link "Descargar como PDF" at bounding box center [726, 131] width 175 height 25
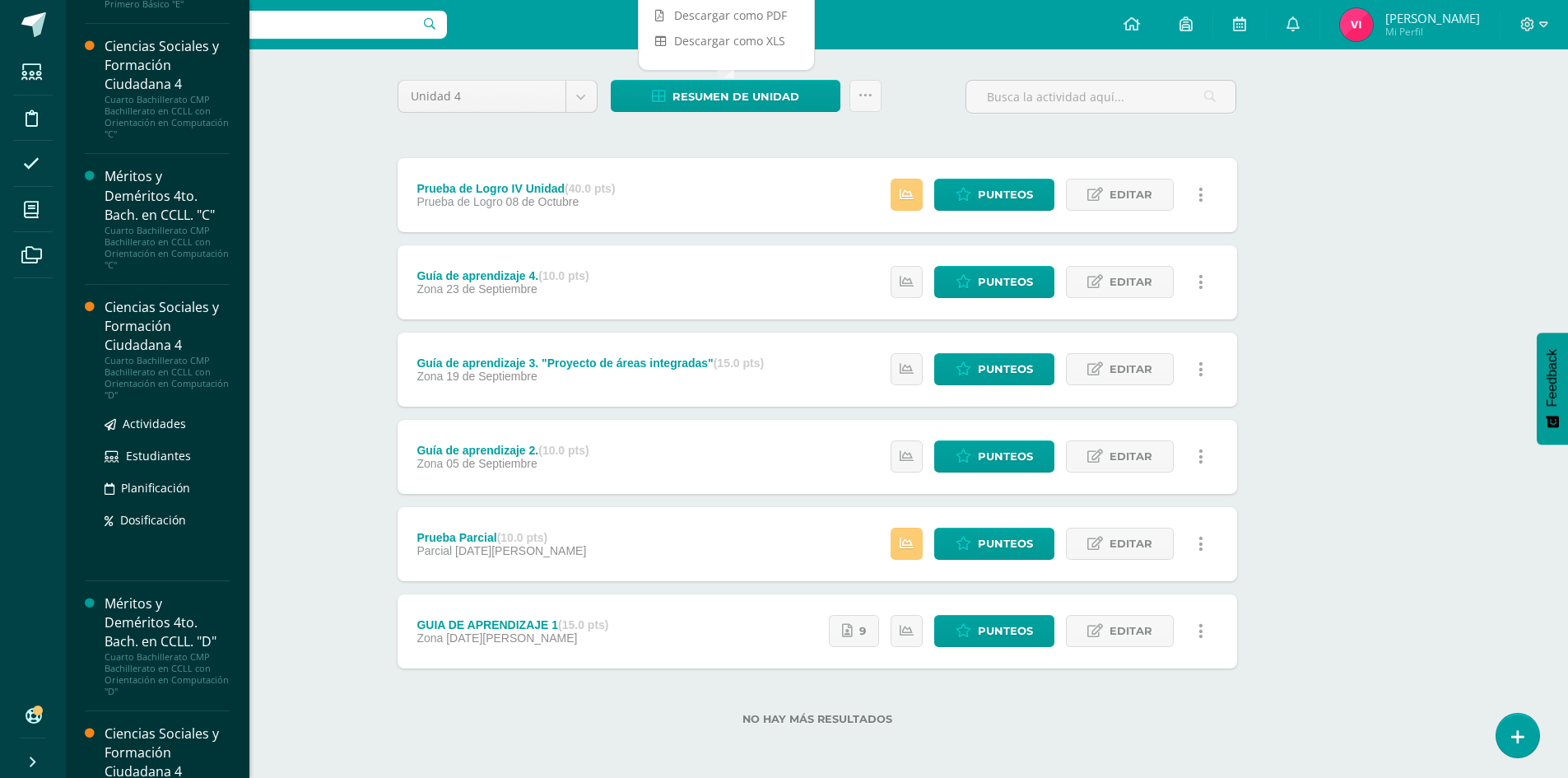
scroll to position [1123, 0]
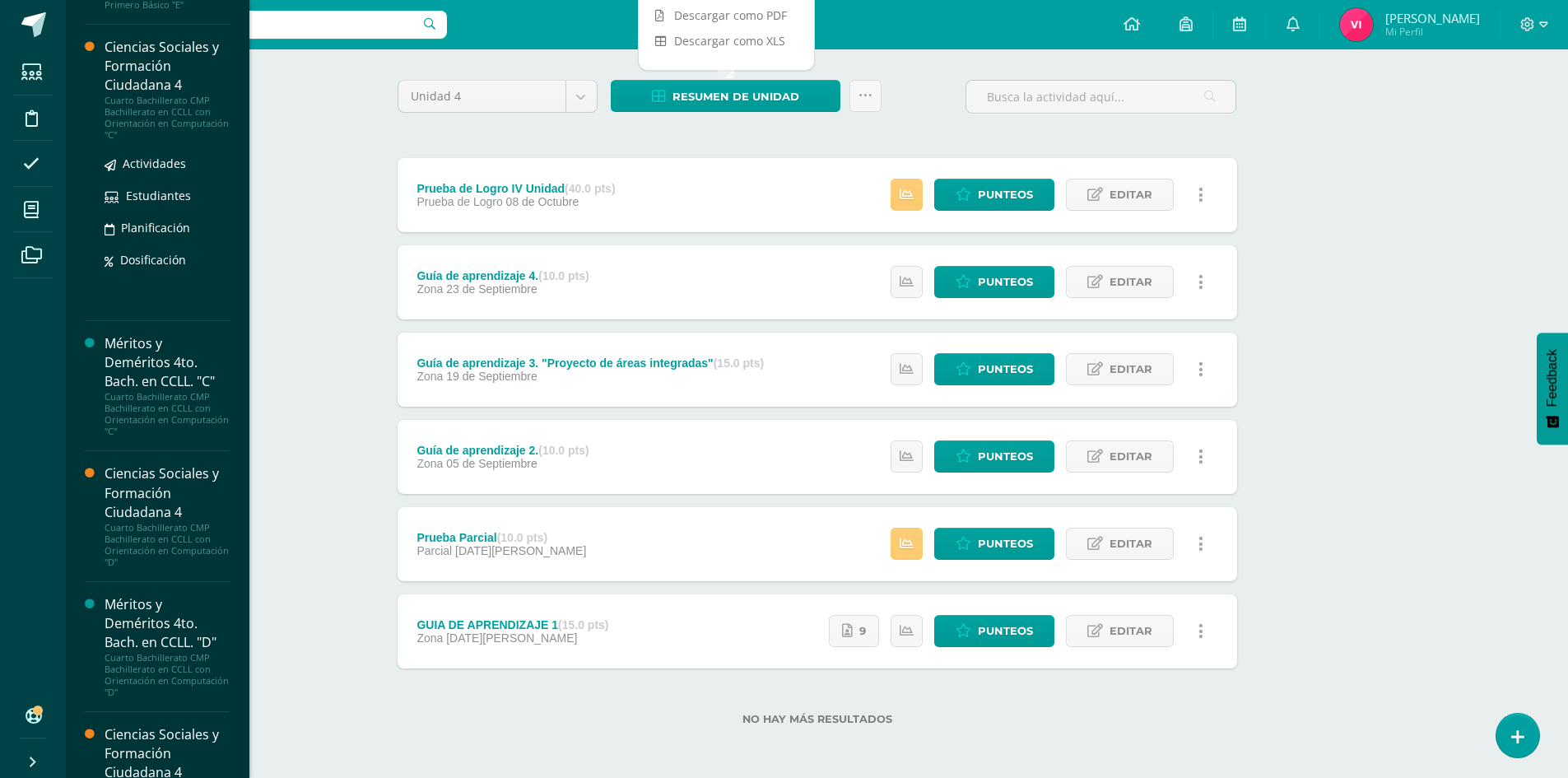
click at [117, 74] on div "Ciencias Sociales y Formación Ciudadana 4" at bounding box center [167, 66] width 125 height 57
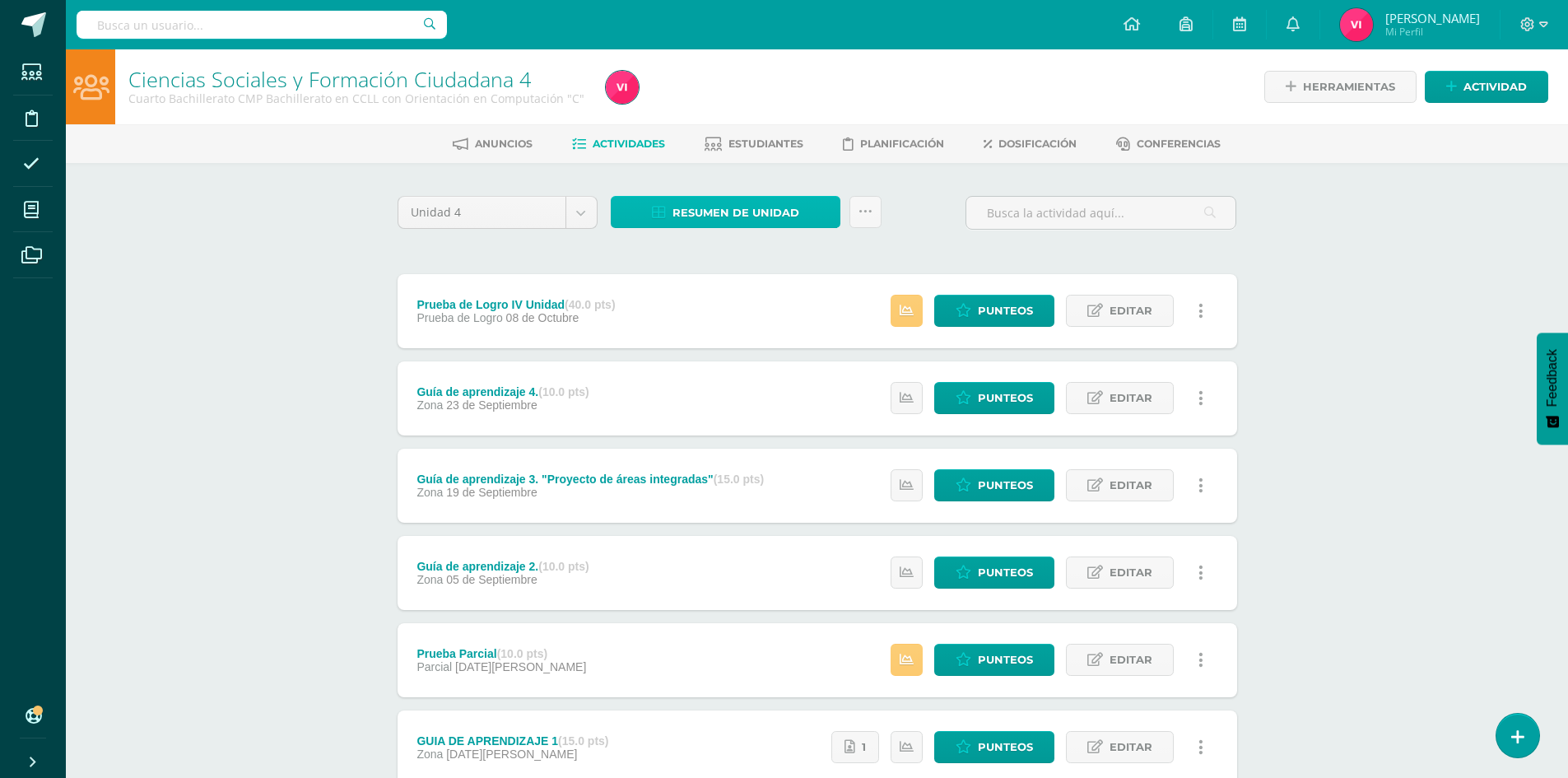
click at [682, 215] on span "Resumen de unidad" at bounding box center [736, 212] width 126 height 30
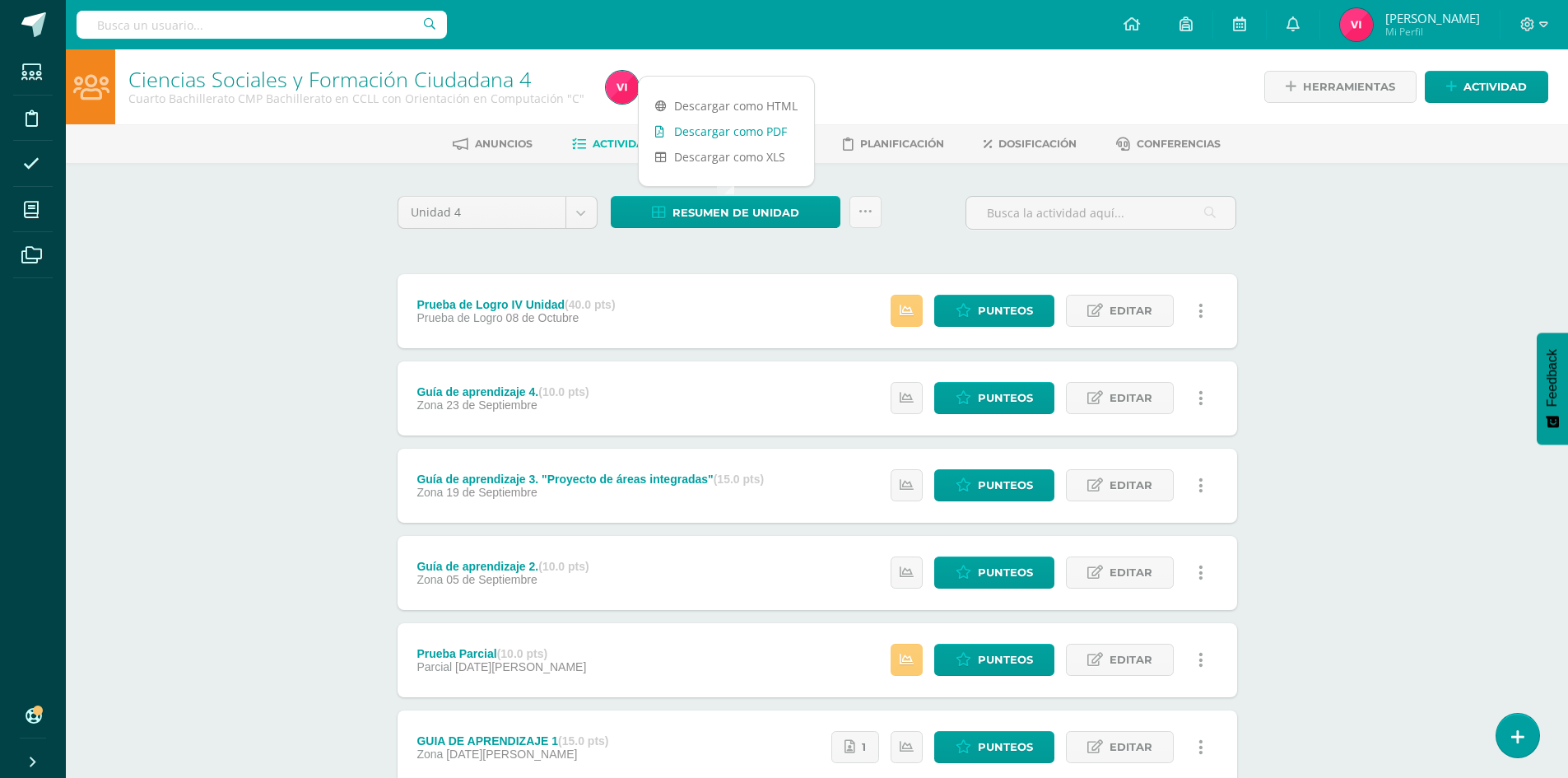
click at [748, 139] on link "Descargar como PDF" at bounding box center [726, 131] width 175 height 25
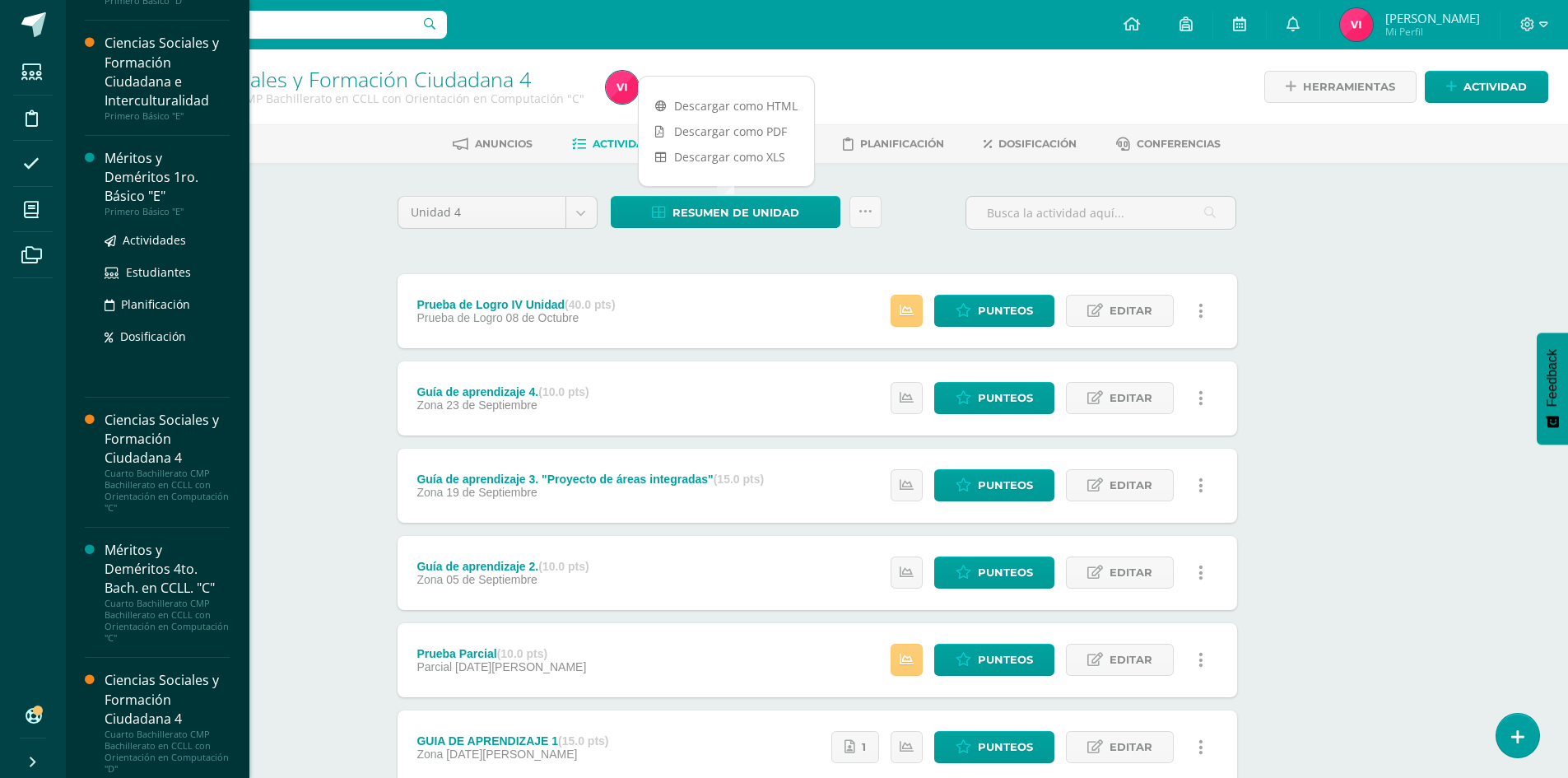
scroll to position [1057, 0]
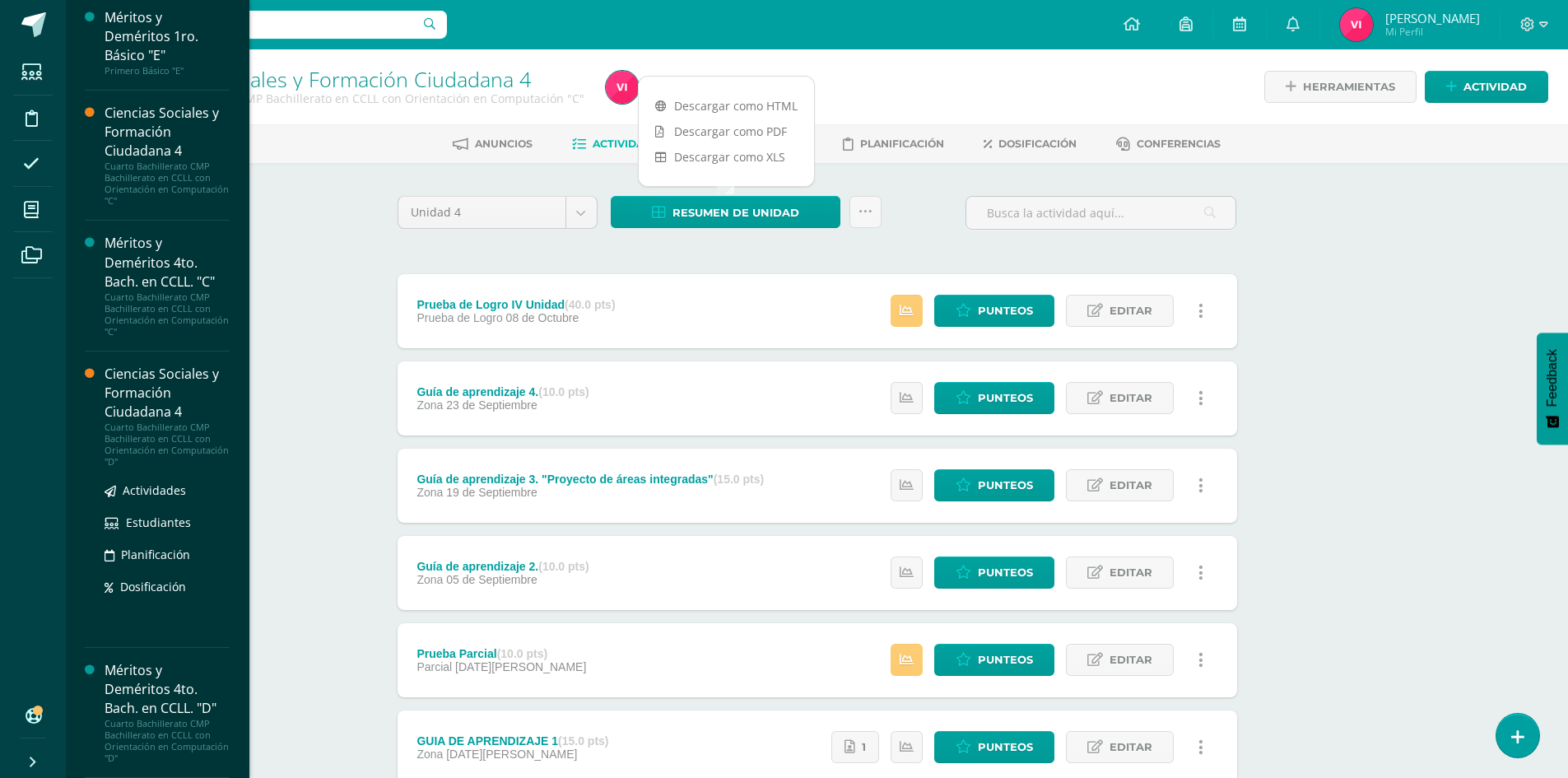
click at [145, 403] on div "Ciencias Sociales y Formación Ciudadana 4" at bounding box center [167, 393] width 125 height 57
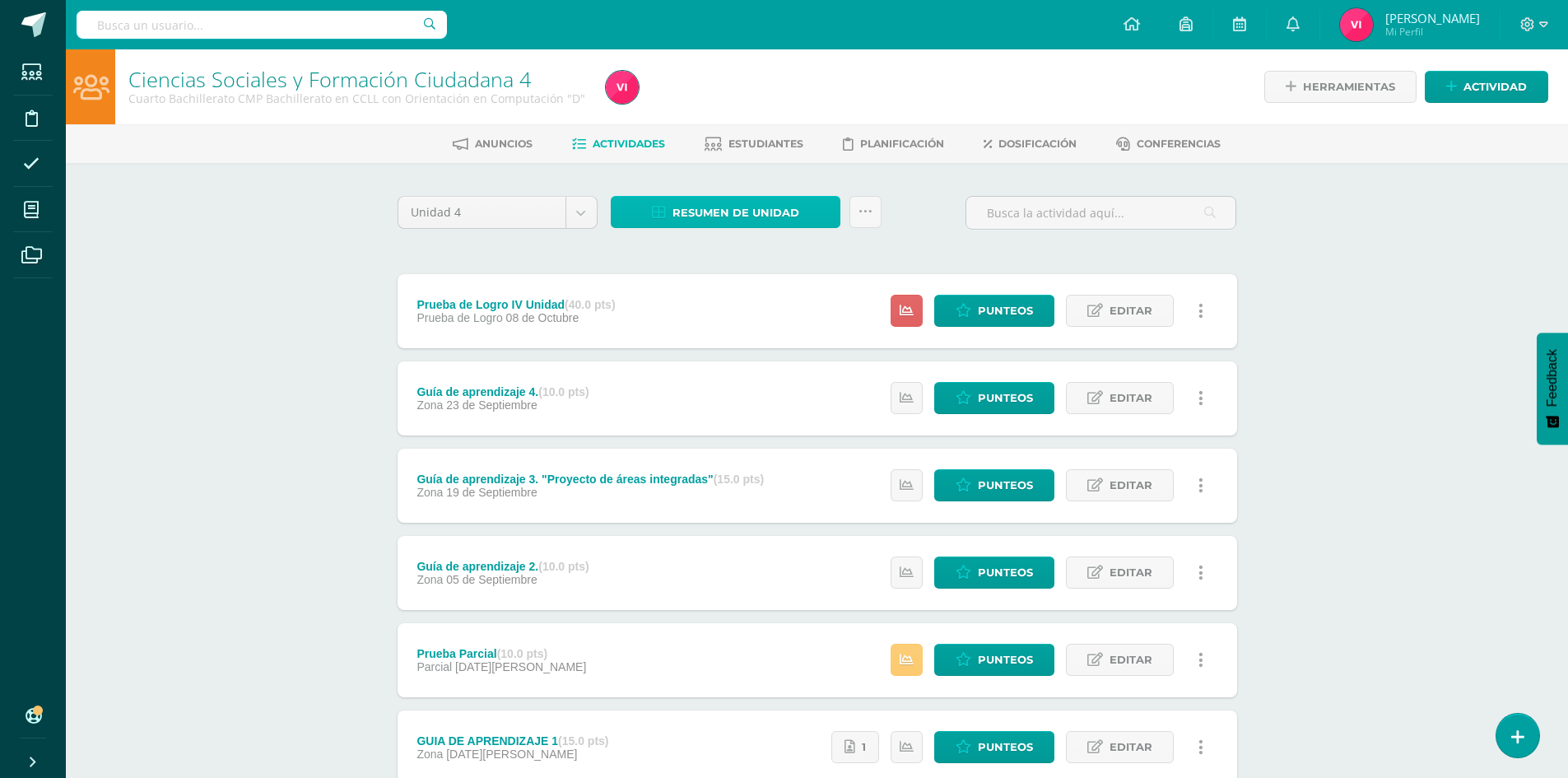
click at [754, 216] on span "Resumen de unidad" at bounding box center [736, 212] width 126 height 30
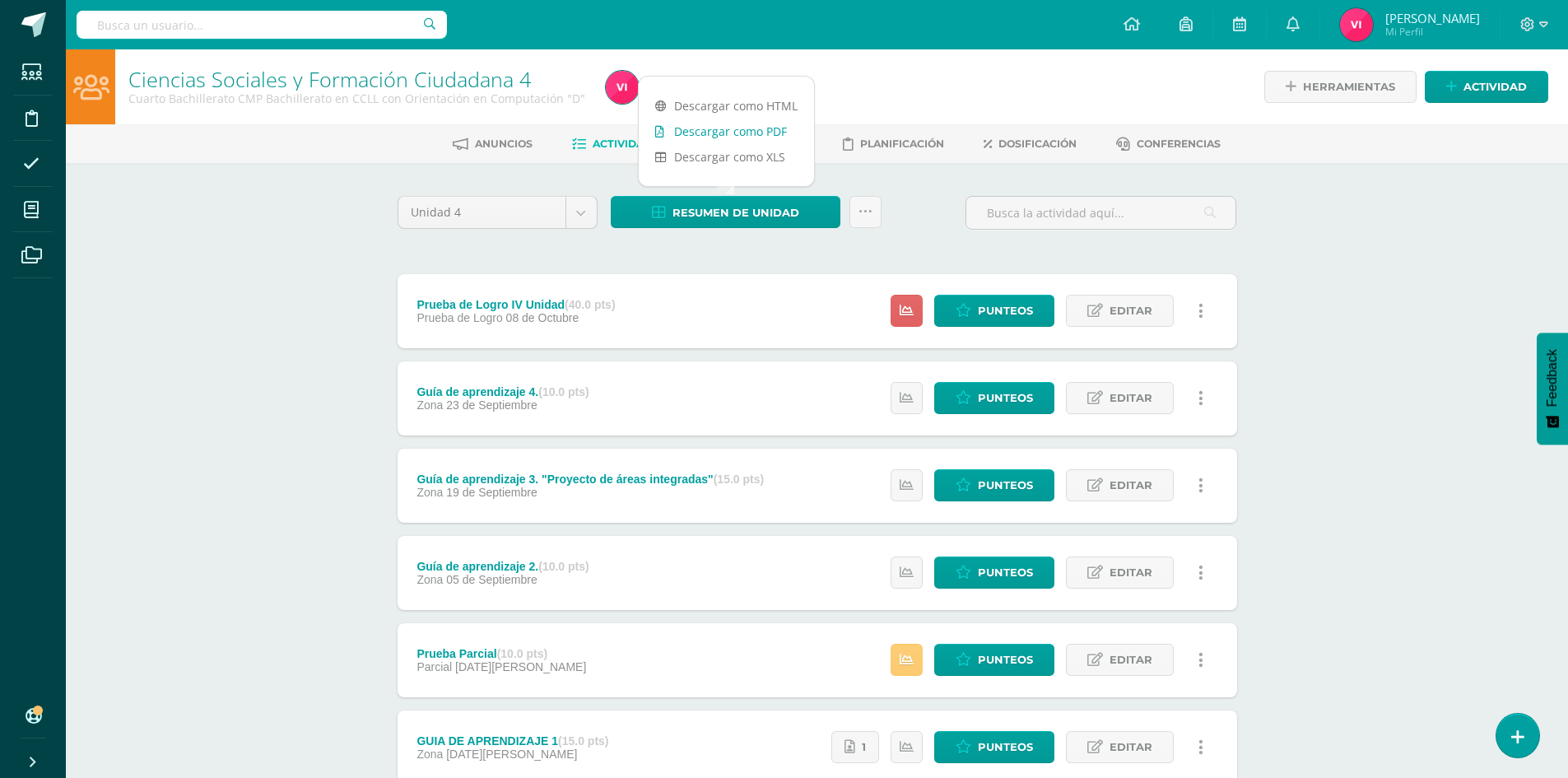
click at [766, 125] on link "Descargar como PDF" at bounding box center [726, 131] width 175 height 25
